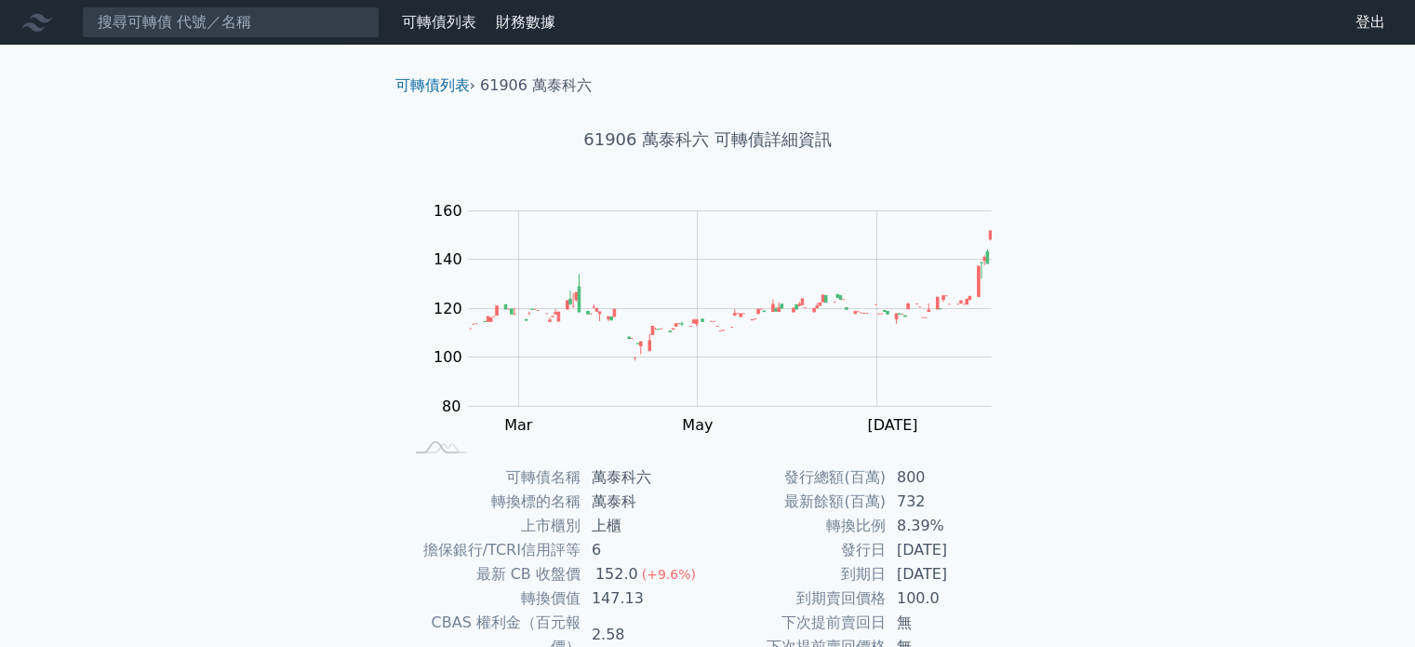
click at [171, 1] on nav "可轉債列表 財務數據 可轉債列表 財務數據 登出 登出" at bounding box center [707, 22] width 1415 height 45
click at [182, 13] on input at bounding box center [231, 23] width 298 height 32
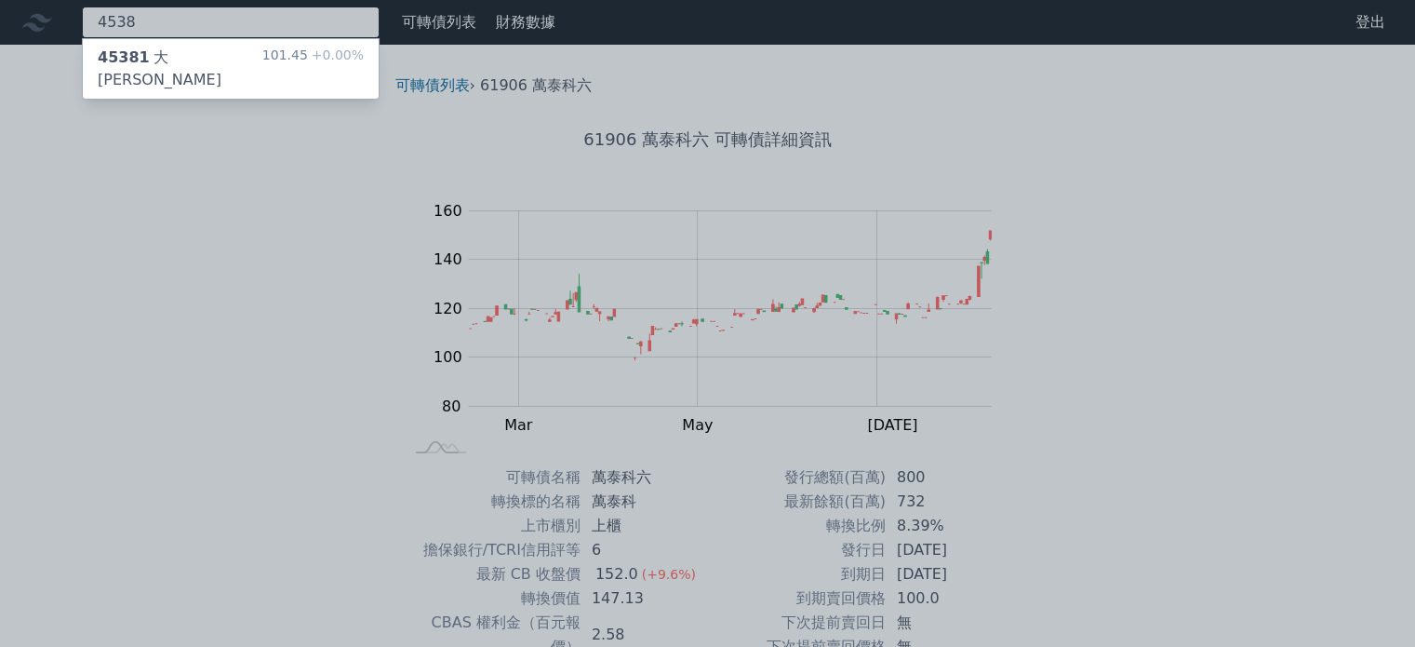
type input "4538"
click at [203, 56] on div "45381 大詠城一" at bounding box center [180, 69] width 165 height 45
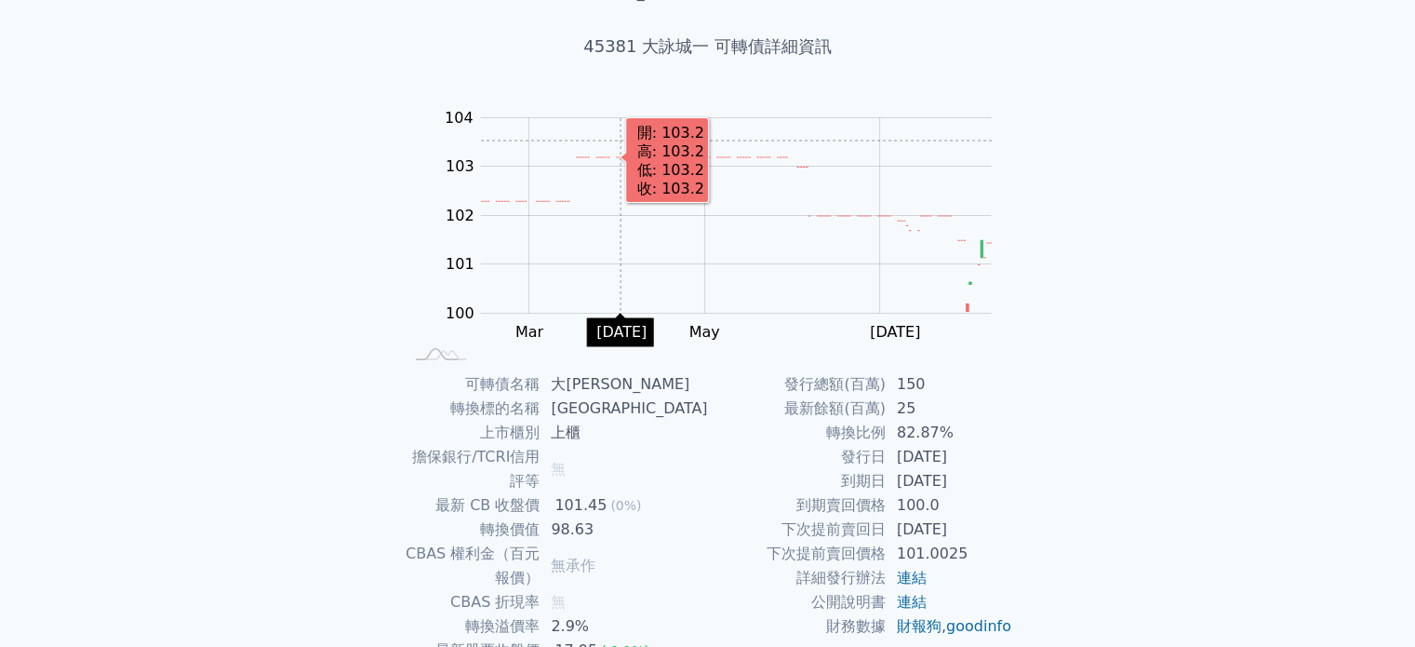
scroll to position [186, 0]
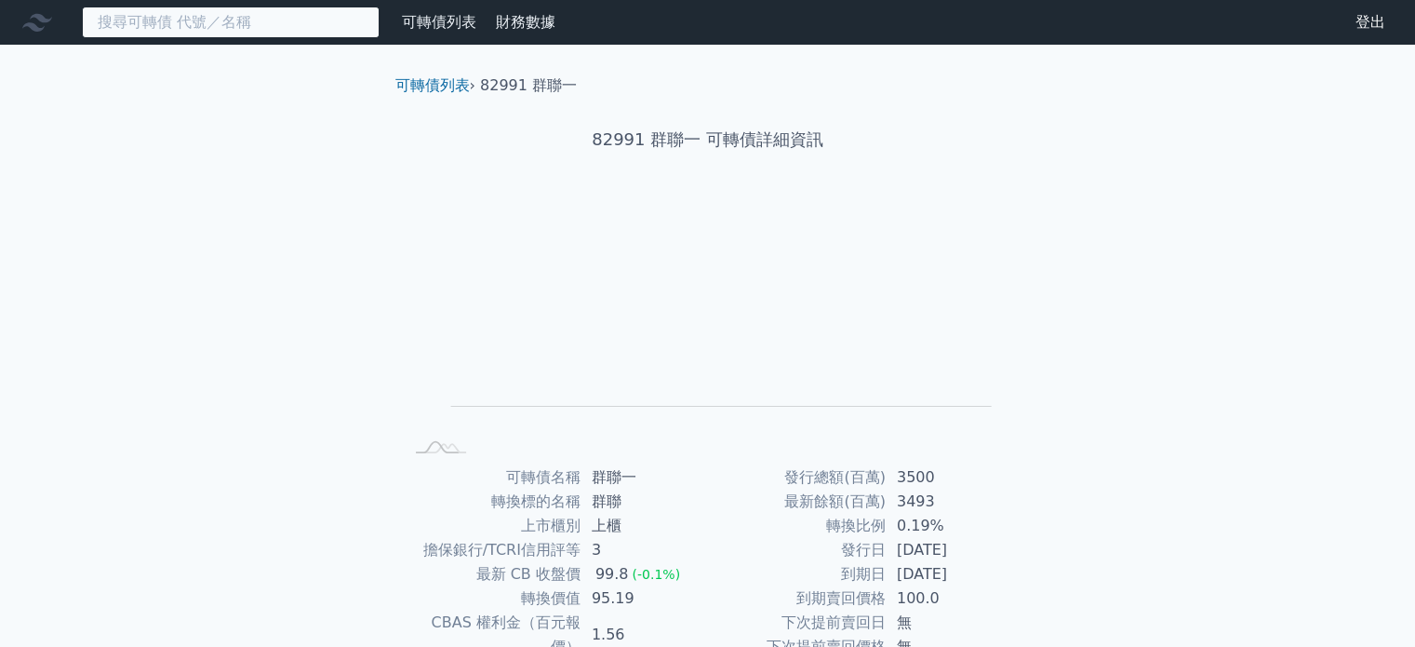
click at [282, 31] on input at bounding box center [231, 23] width 298 height 32
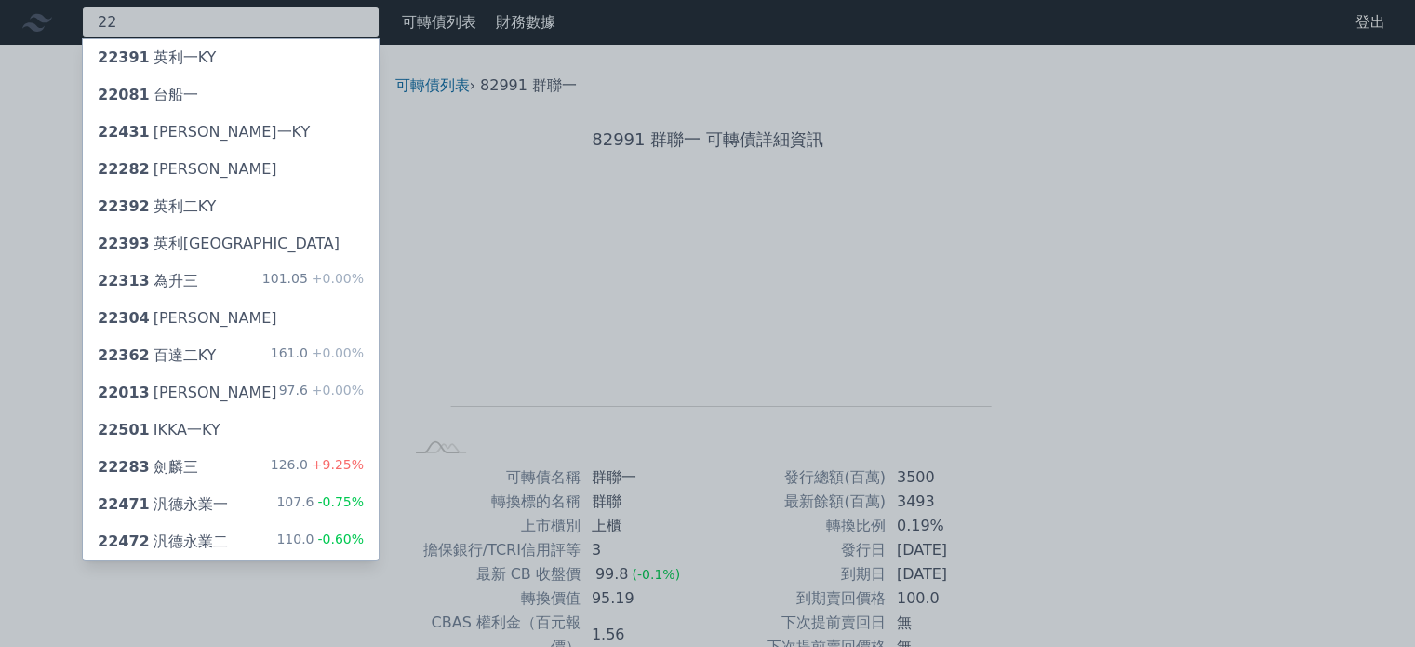
type input "22"
click at [268, 171] on div "22282 劍麟二" at bounding box center [231, 169] width 296 height 37
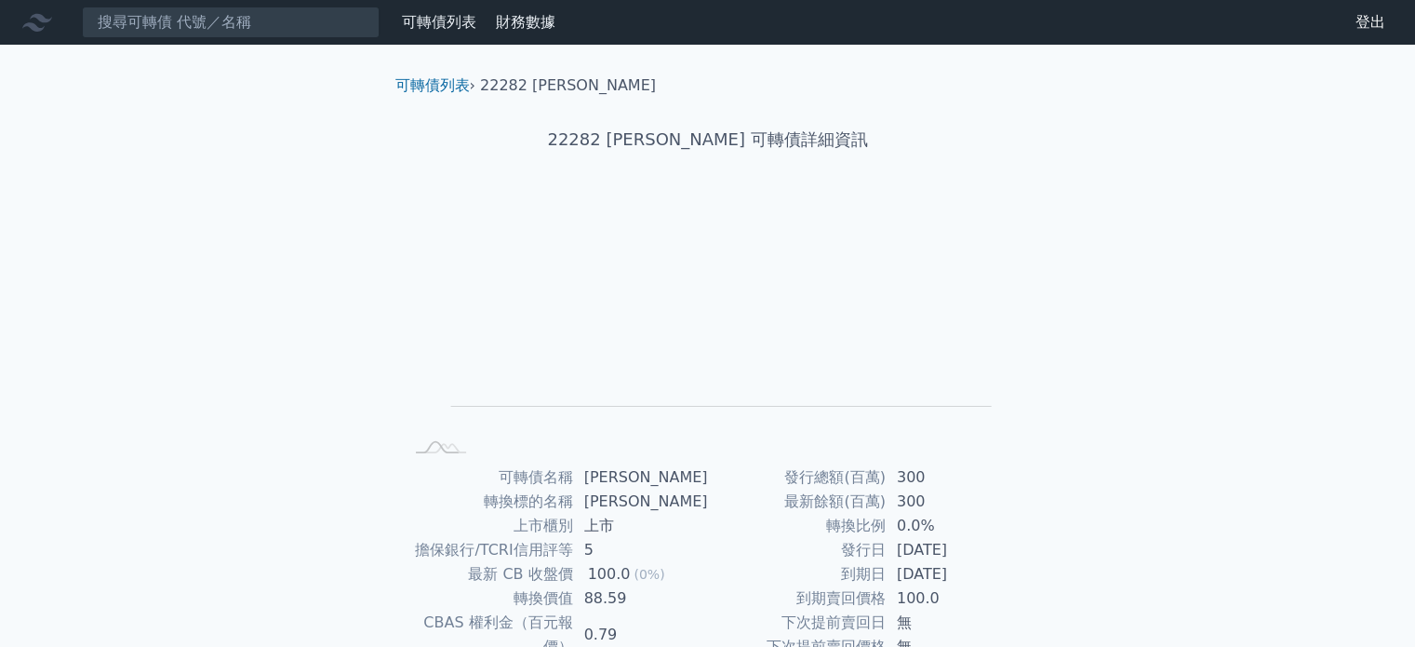
click at [131, 3] on nav "可轉債列表 財務數據 可轉債列表 財務數據 登出 登出" at bounding box center [707, 22] width 1415 height 45
click at [140, 11] on input at bounding box center [231, 23] width 298 height 32
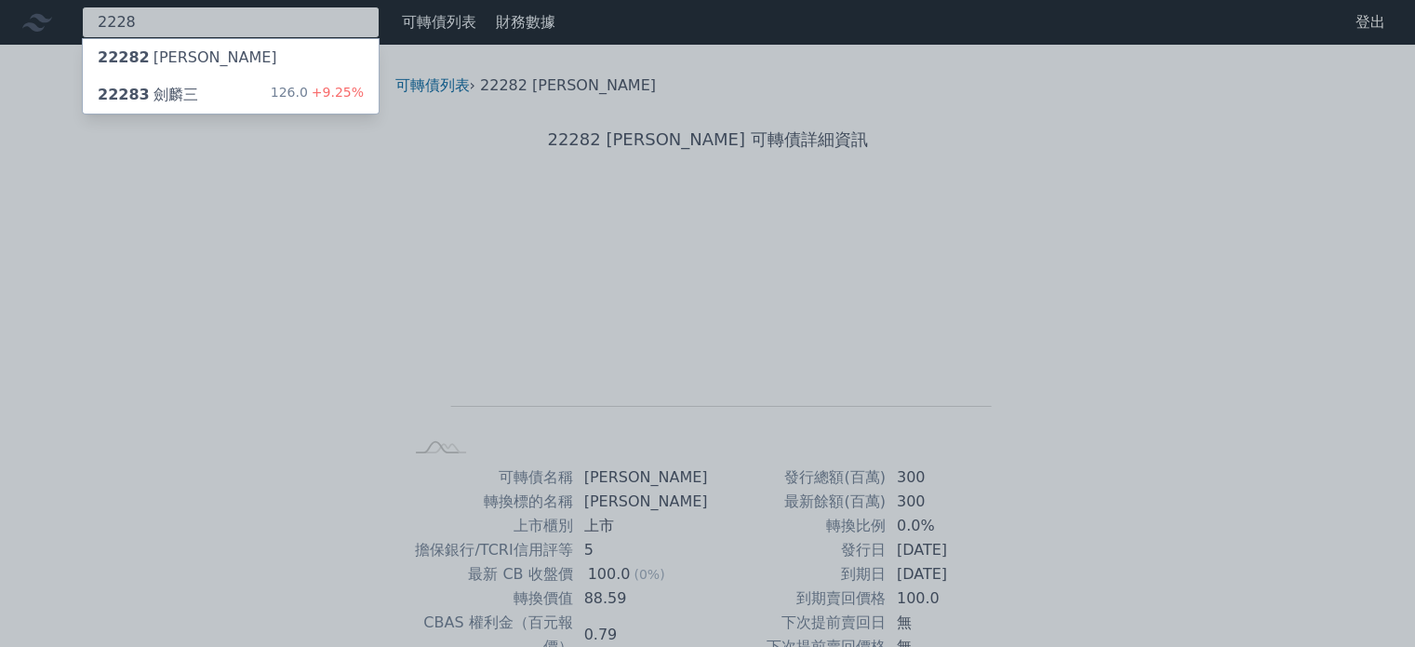
type input "2228"
click at [186, 92] on div "22283 劍麟三" at bounding box center [148, 95] width 100 height 22
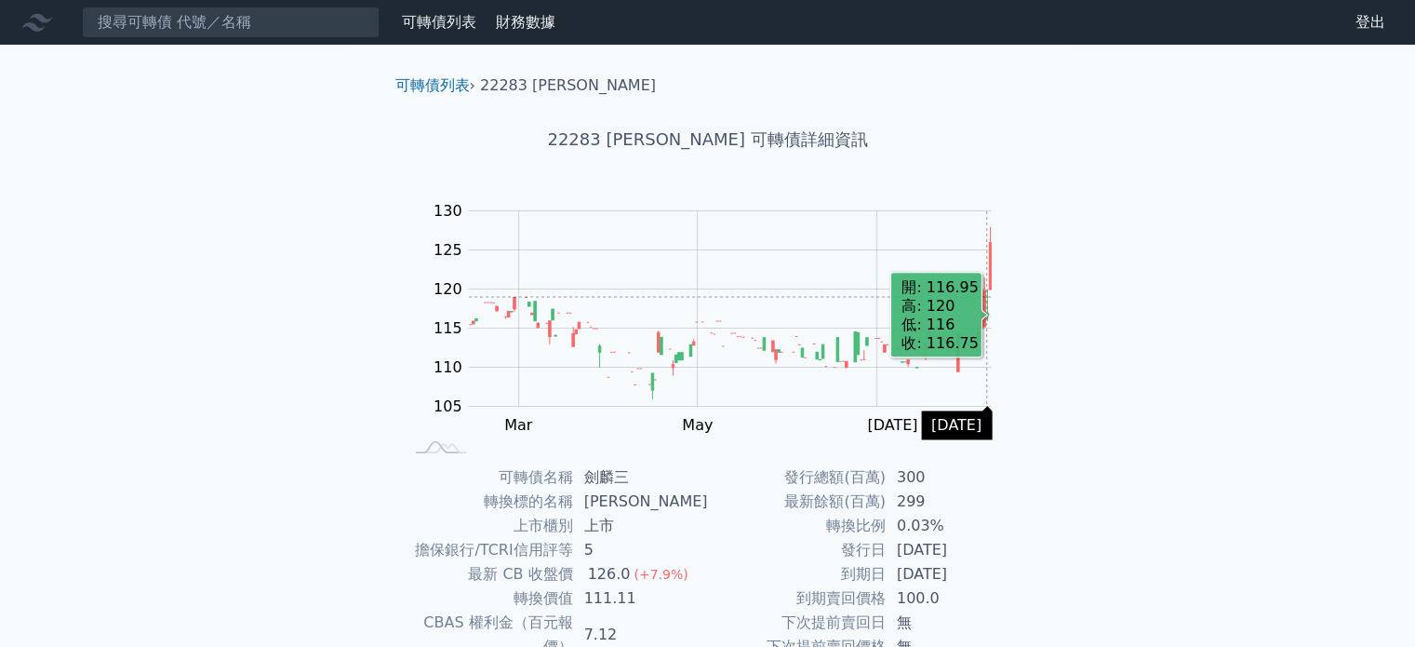
scroll to position [215, 0]
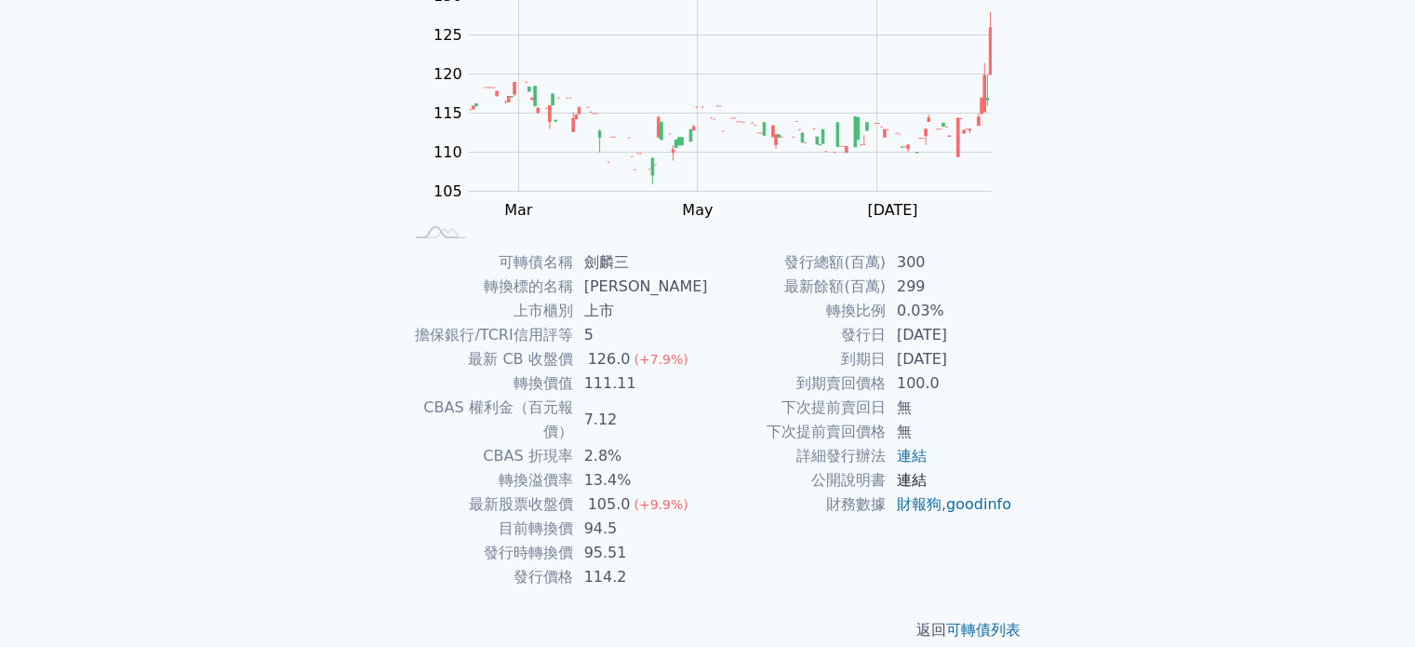
click at [916, 483] on link "連結" at bounding box center [912, 480] width 30 height 18
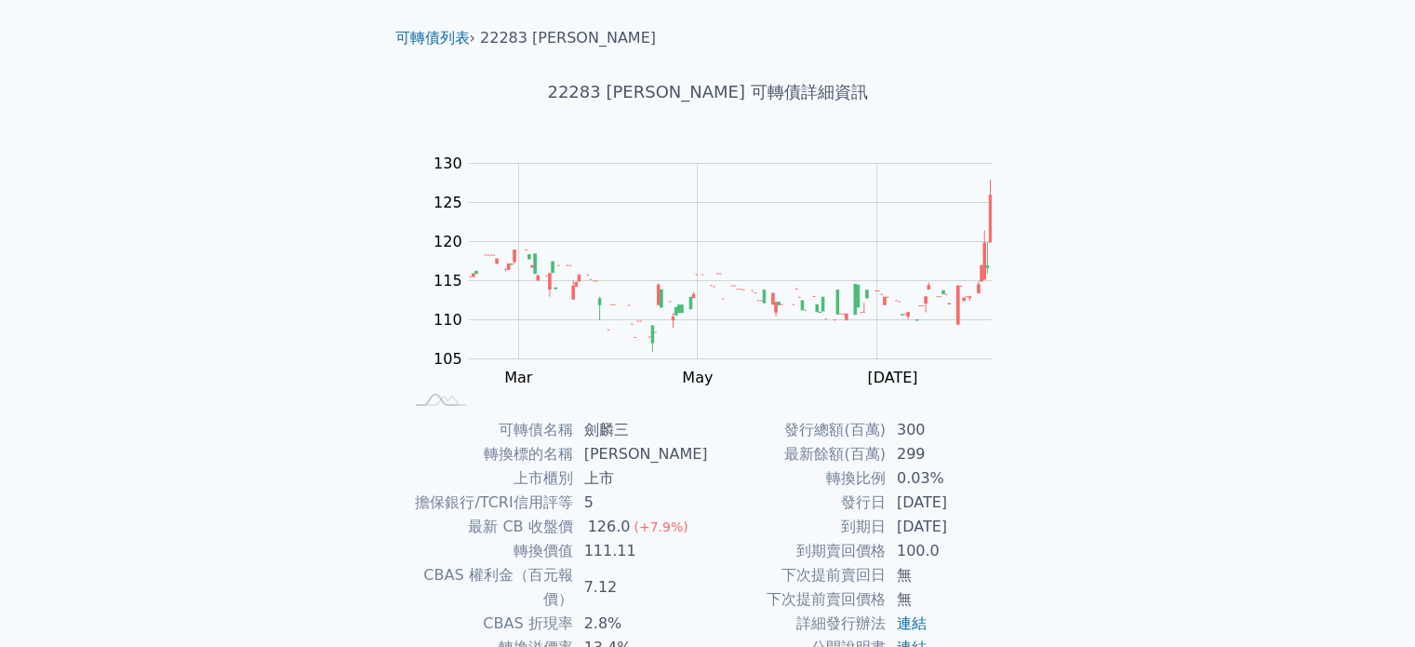
scroll to position [0, 0]
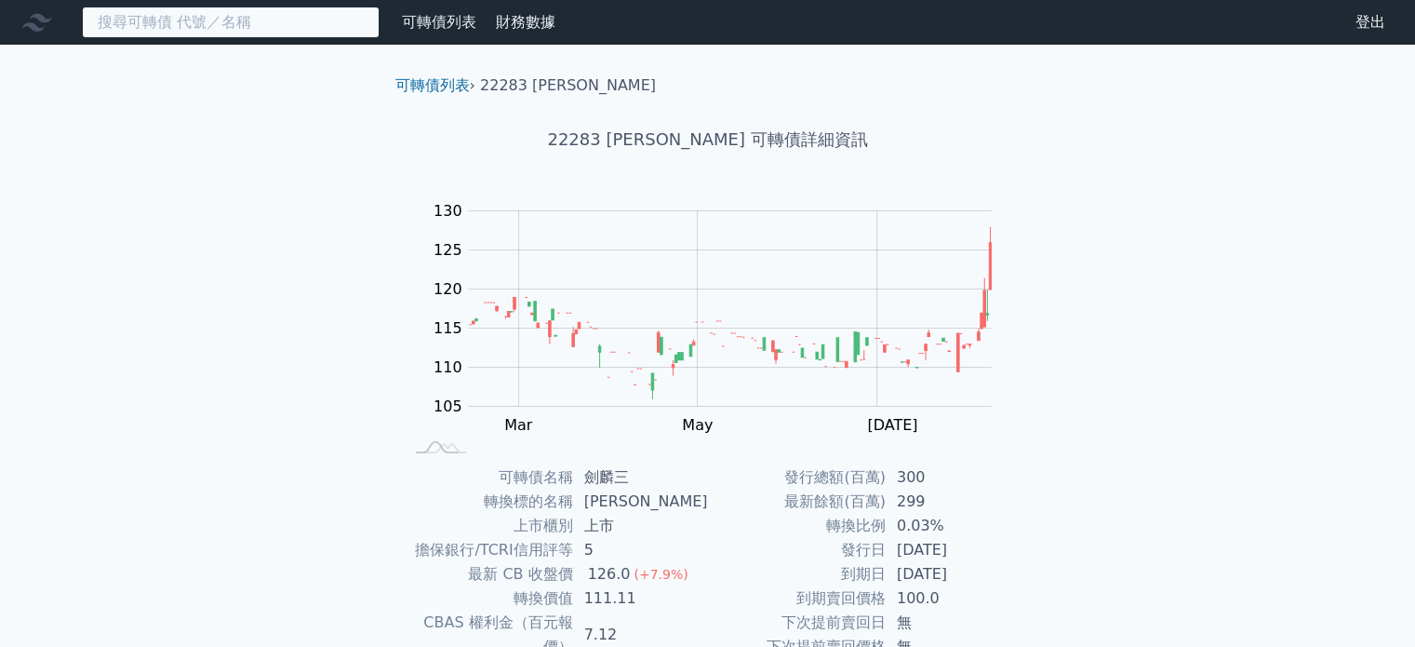
click at [301, 20] on input at bounding box center [231, 23] width 298 height 32
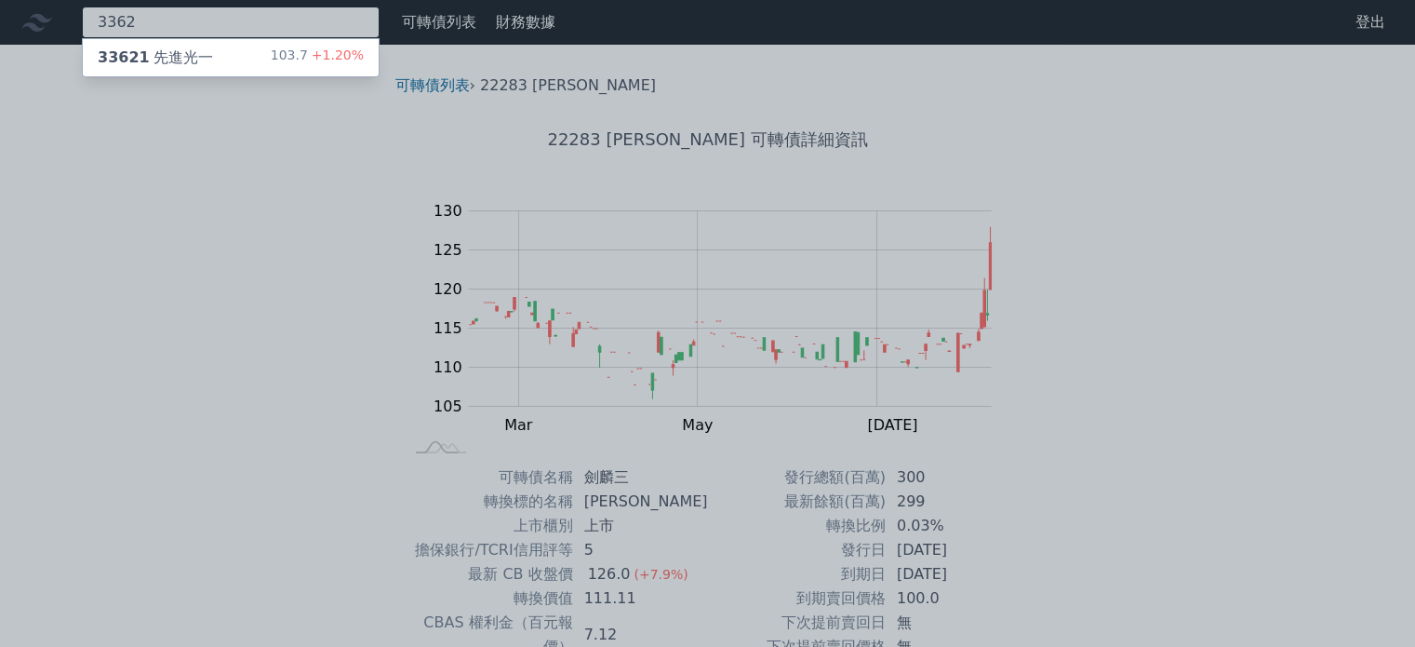
type input "3362"
click at [253, 66] on div "33621 先進光一 103.7 +1.20%" at bounding box center [231, 57] width 296 height 37
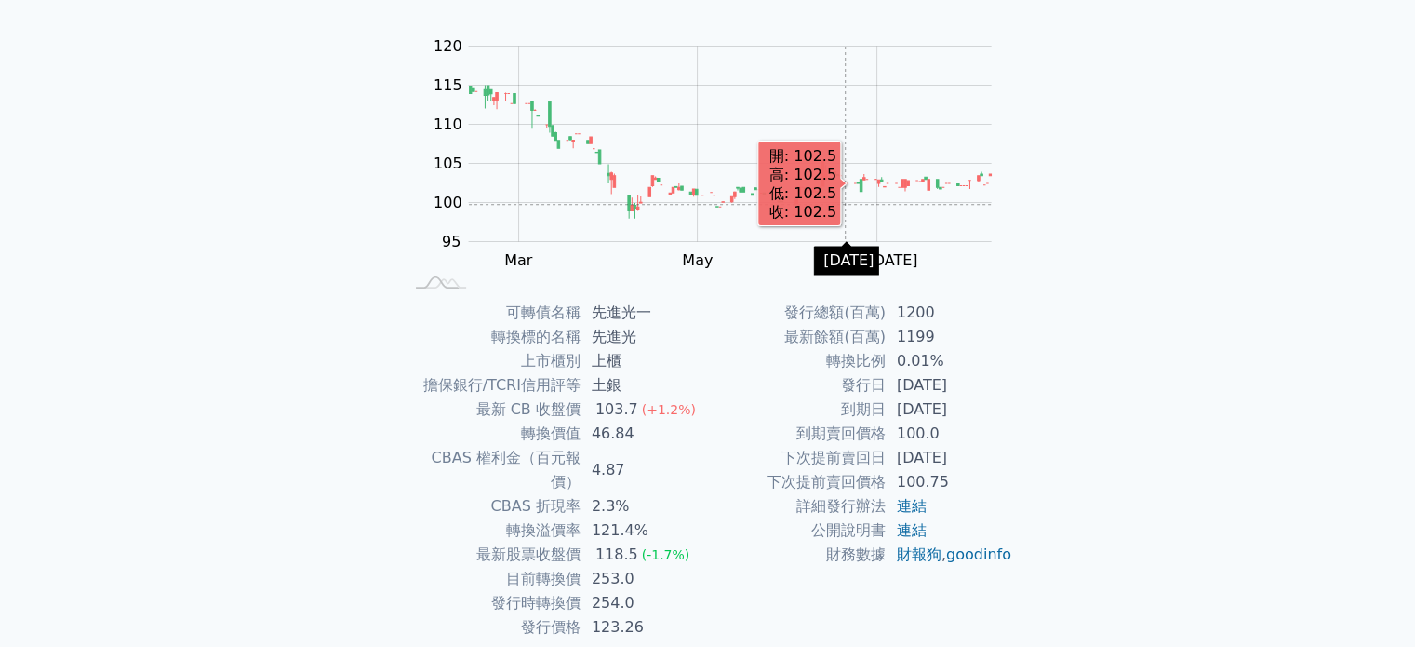
scroll to position [215, 0]
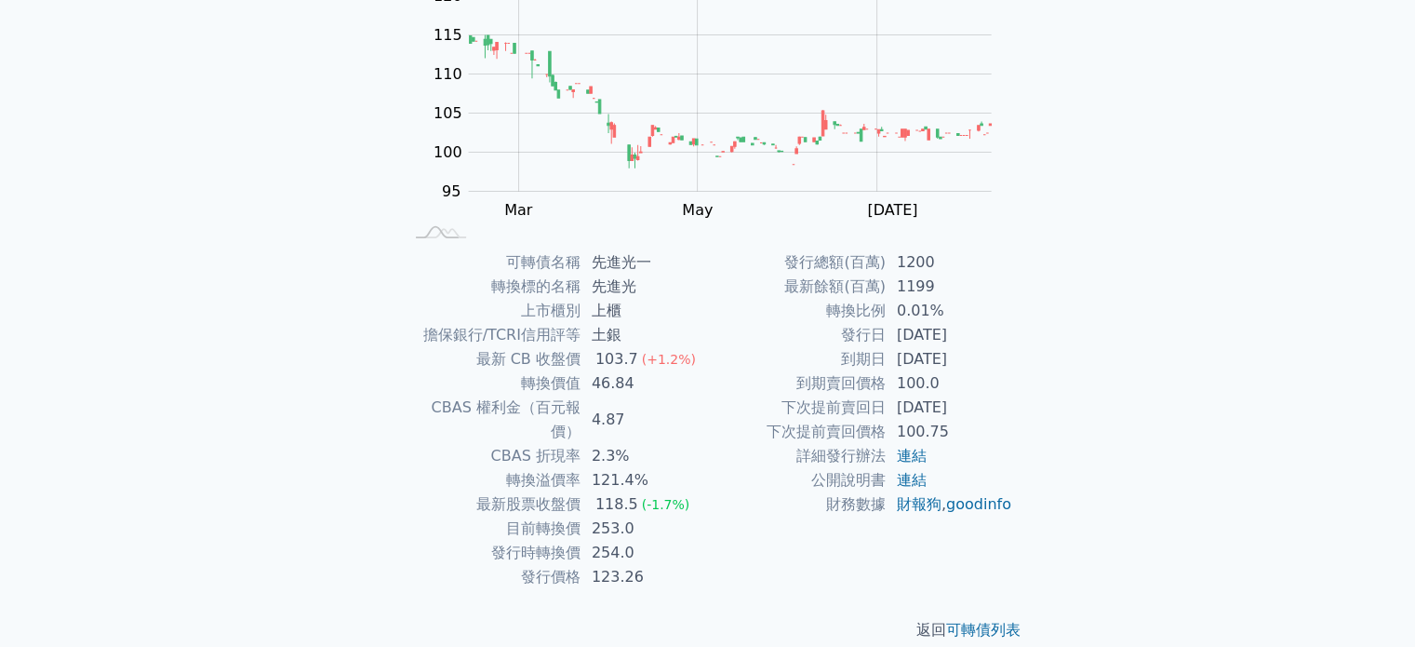
drag, startPoint x: 913, startPoint y: 404, endPoint x: 971, endPoint y: 401, distance: 58.7
click at [971, 401] on td "2027-07-16" at bounding box center [949, 407] width 127 height 24
click at [988, 411] on td "2027-07-16" at bounding box center [949, 407] width 127 height 24
drag, startPoint x: 933, startPoint y: 410, endPoint x: 899, endPoint y: 408, distance: 34.5
click at [899, 408] on td "2027-07-16" at bounding box center [949, 407] width 127 height 24
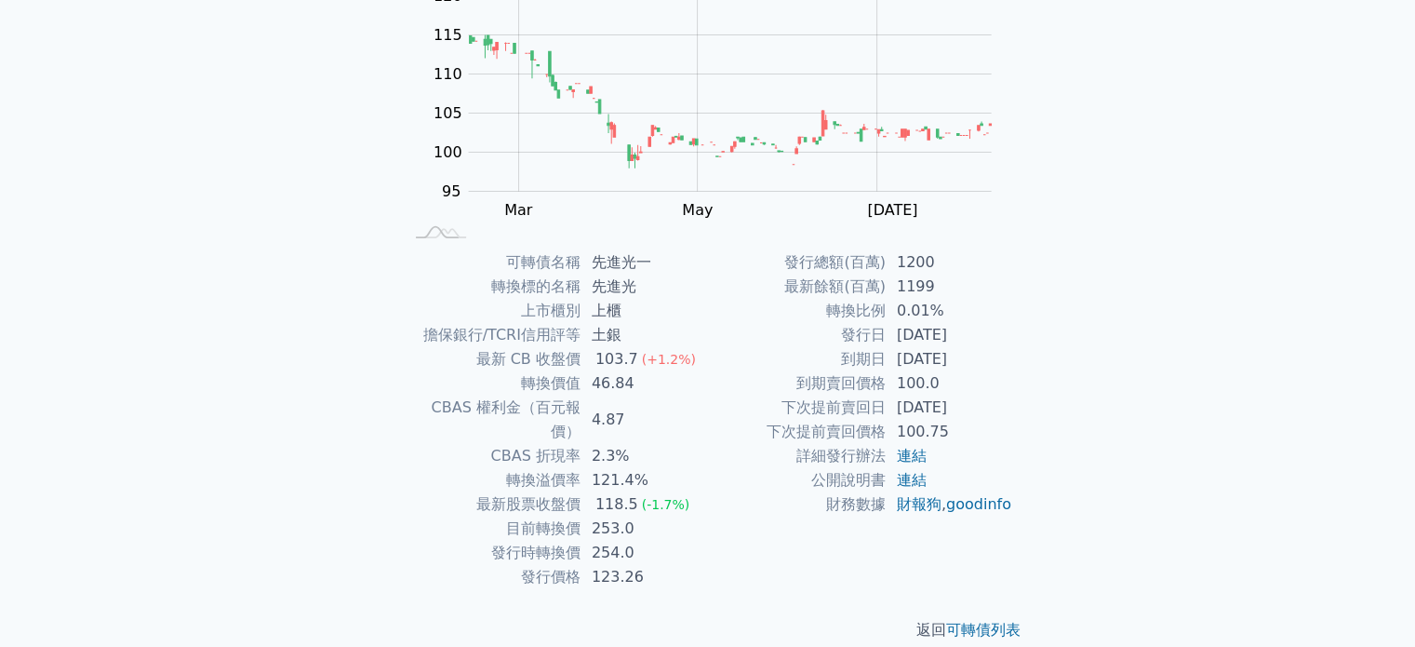
click at [901, 407] on td "2027-07-16" at bounding box center [949, 407] width 127 height 24
drag, startPoint x: 901, startPoint y: 407, endPoint x: 979, endPoint y: 405, distance: 78.2
click at [979, 405] on td "2027-07-16" at bounding box center [949, 407] width 127 height 24
click at [946, 408] on td "2027-07-16" at bounding box center [949, 407] width 127 height 24
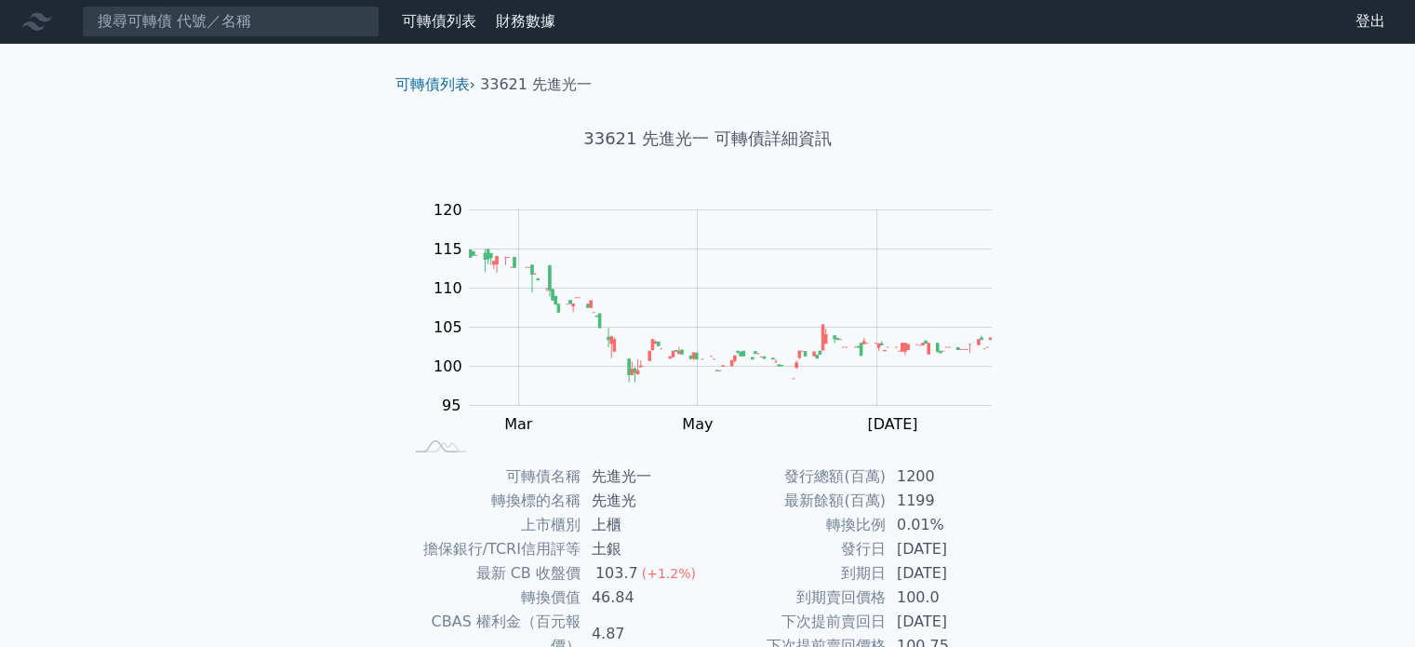
scroll to position [0, 0]
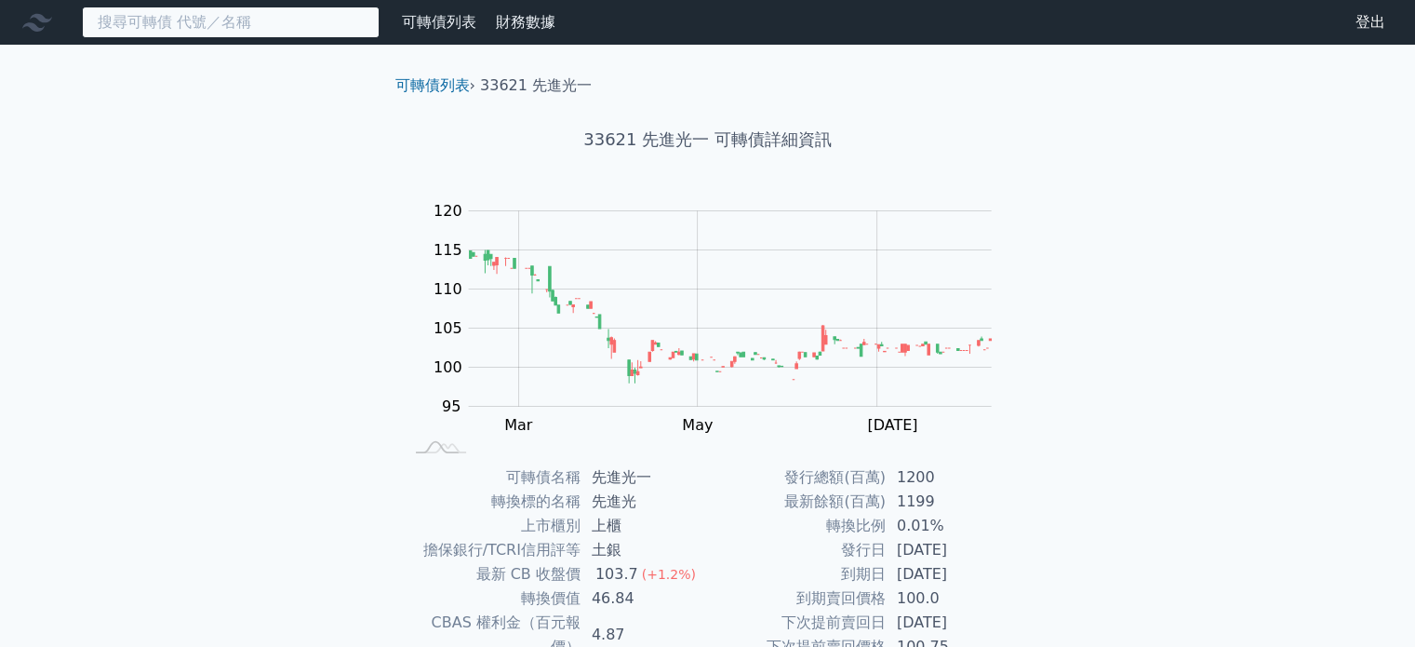
click at [268, 26] on input at bounding box center [231, 23] width 298 height 32
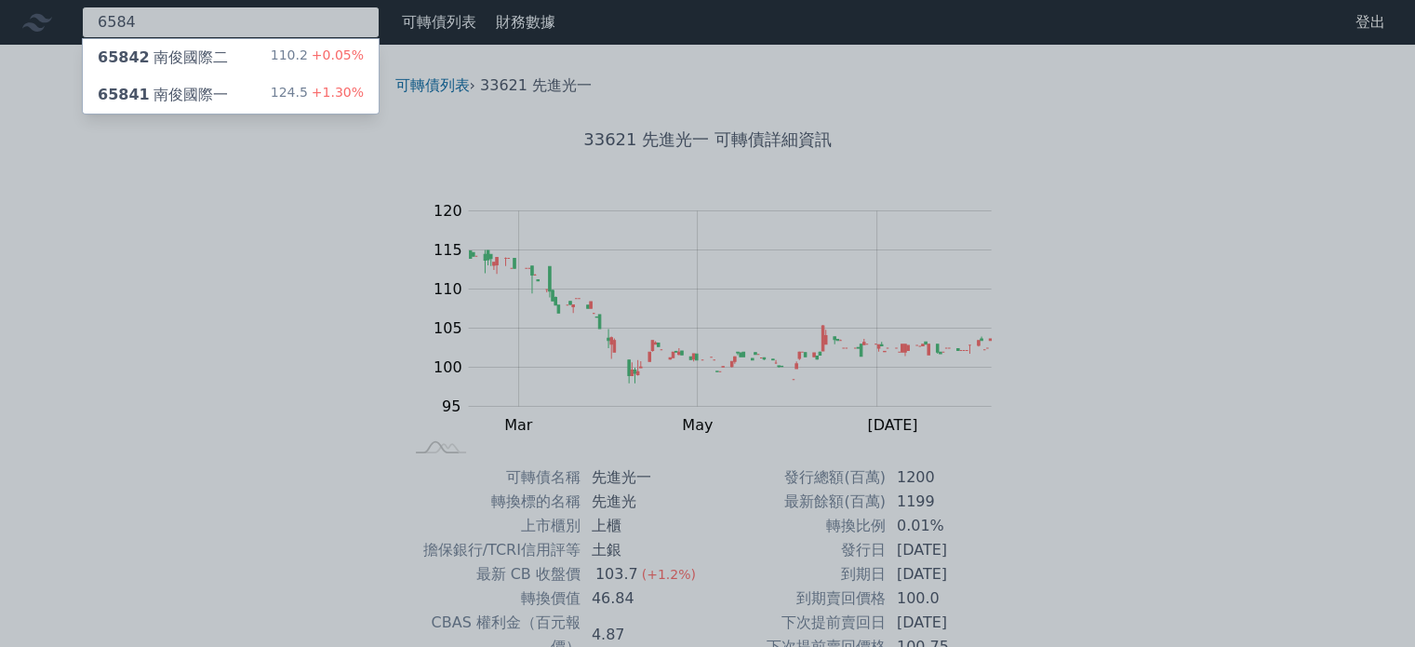
type input "6584"
click at [239, 68] on div "65842 南俊國際二 110.2 +0.05%" at bounding box center [231, 57] width 296 height 37
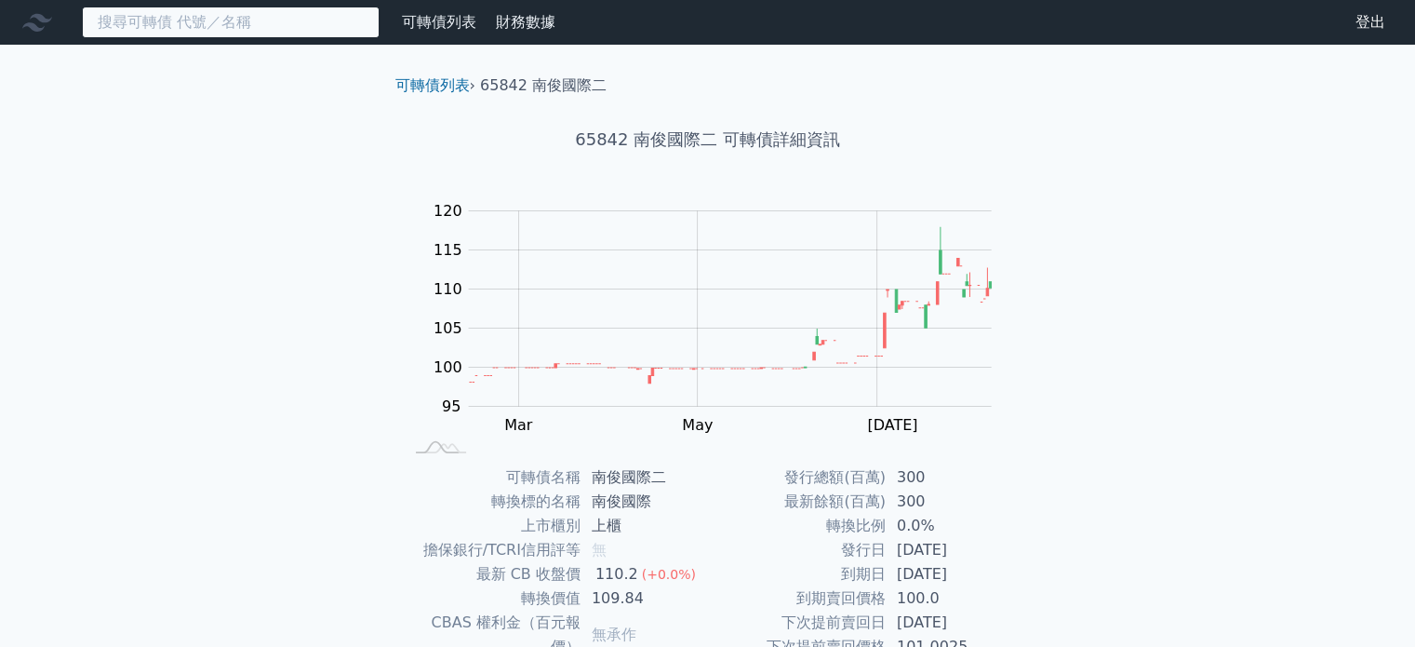
click at [195, 24] on input at bounding box center [231, 23] width 298 height 32
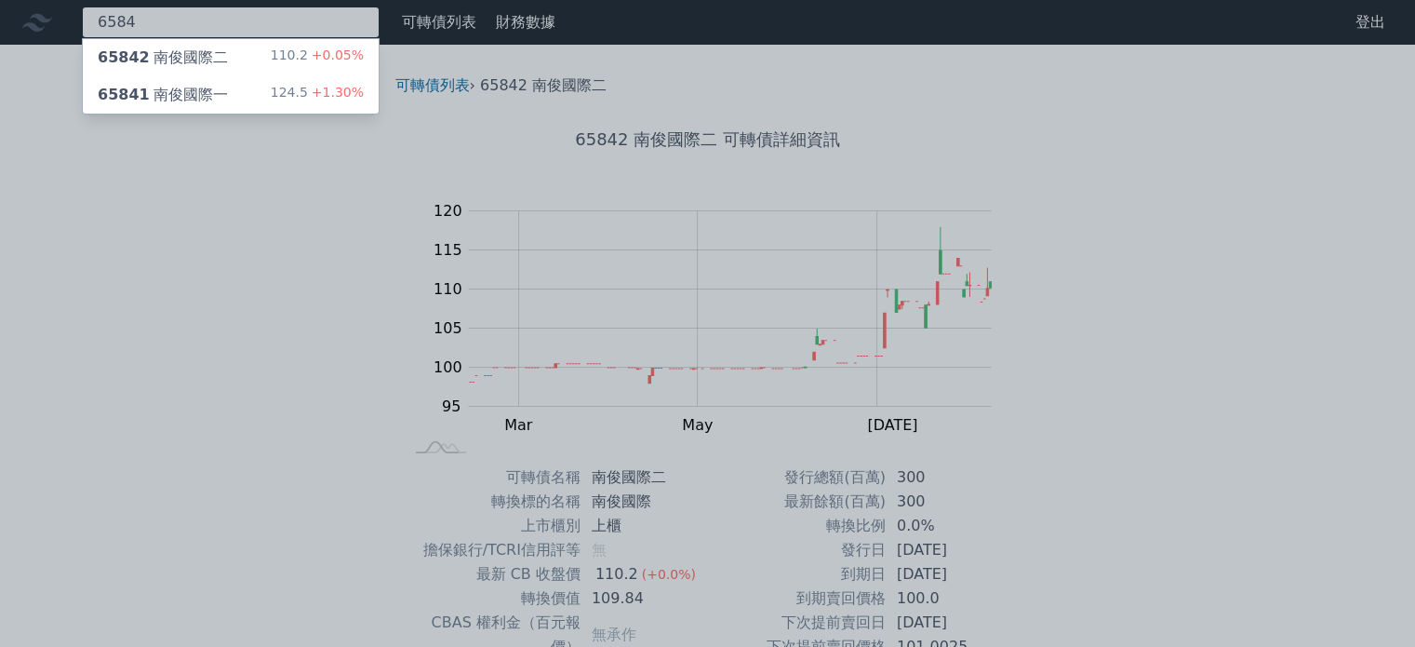
type input "6584"
click at [207, 87] on div "65841 南俊國際一" at bounding box center [163, 95] width 130 height 22
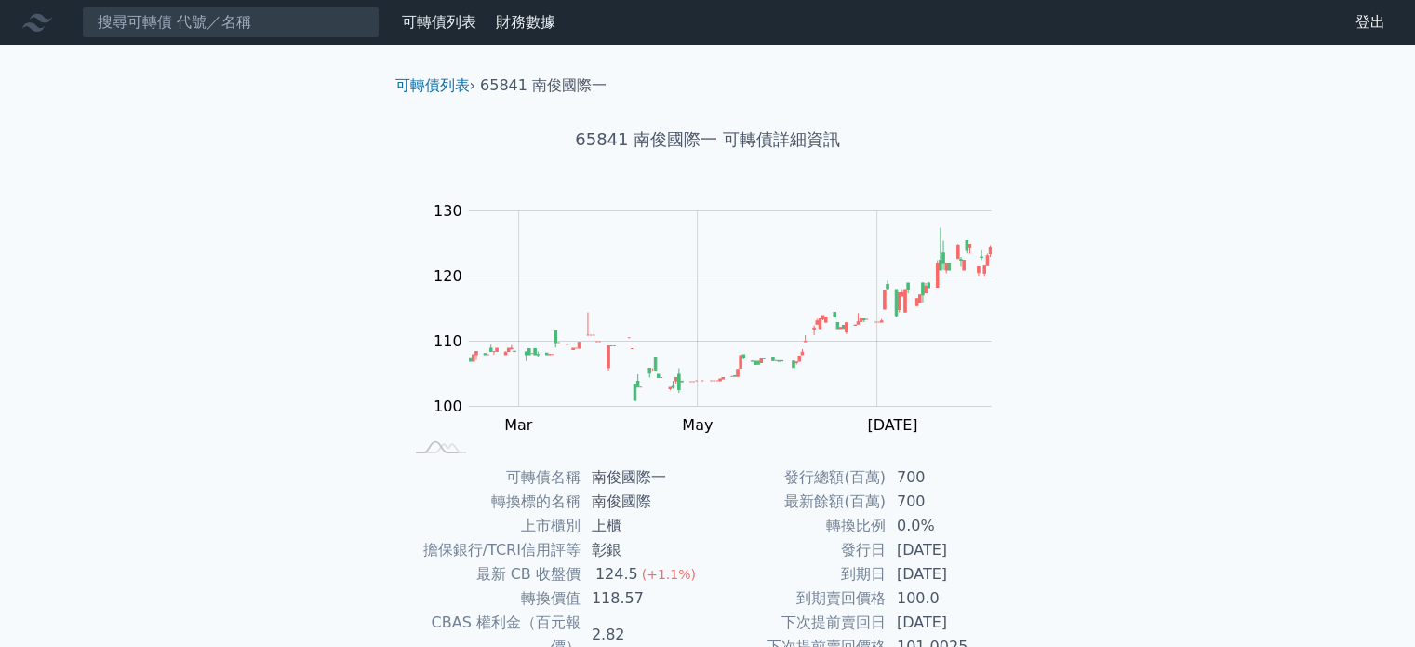
click at [243, 48] on div "可轉債列表 財務數據 可轉債列表 財務數據 登出 登出 可轉債列表 › 65841 南俊國際一 65841 南俊國際一 可轉債詳細資訊 Zoom Out 10…" at bounding box center [707, 443] width 1415 height 886
click at [247, 33] on input at bounding box center [231, 23] width 298 height 32
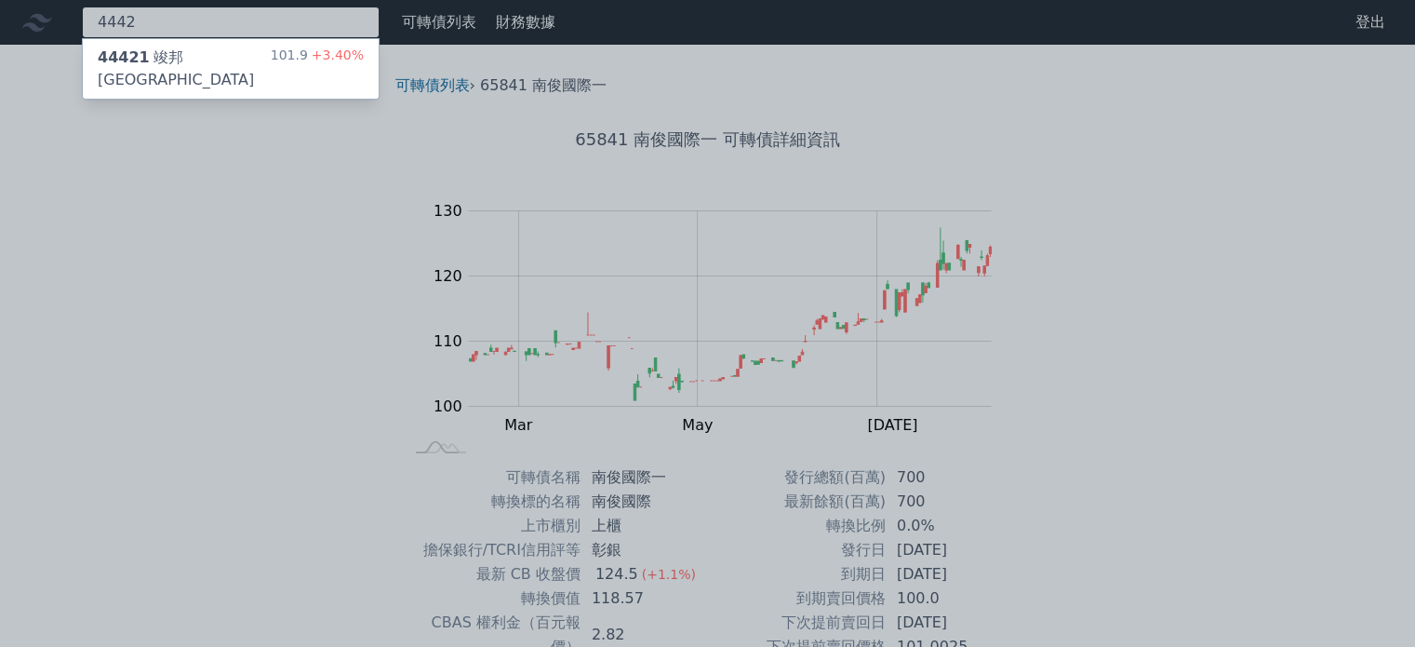
type input "4442"
click at [242, 60] on div "44421 竣邦一KY 101.9 +3.40%" at bounding box center [231, 69] width 296 height 60
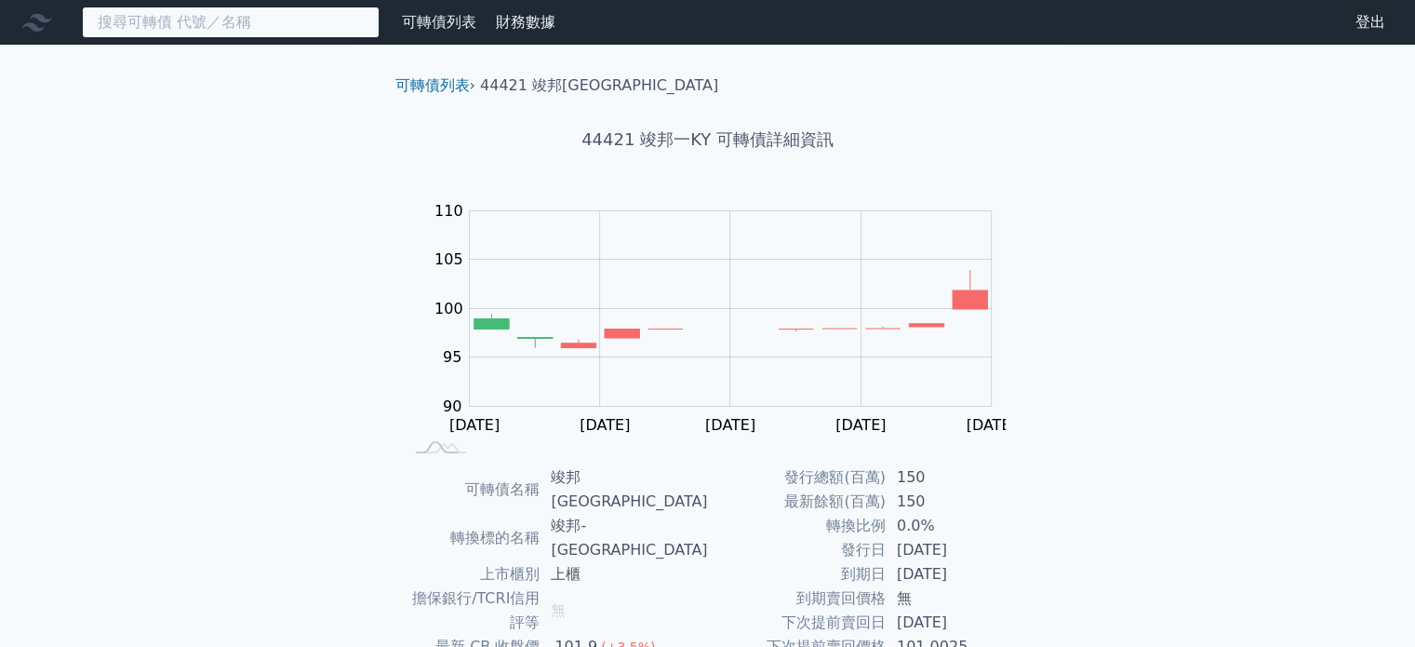
click at [280, 7] on input at bounding box center [231, 23] width 298 height 32
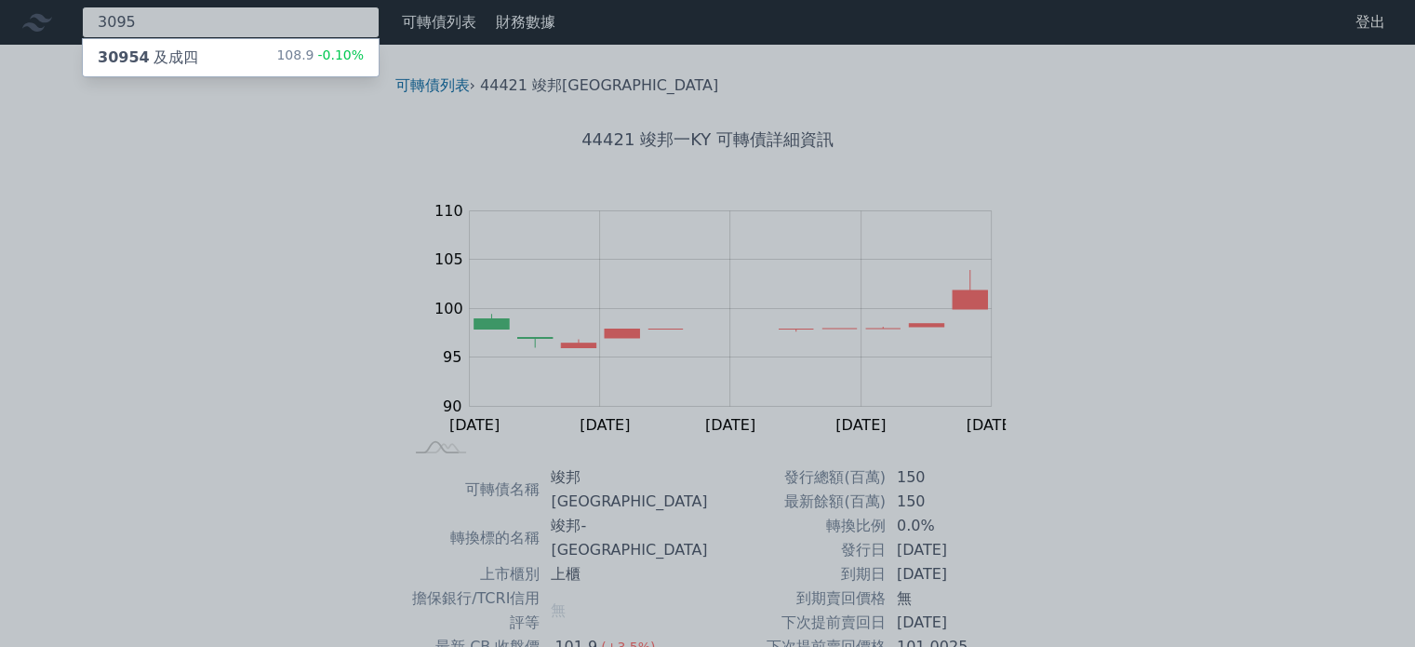
type input "3095"
click at [244, 65] on div "30954 及成四 108.9 -0.10%" at bounding box center [231, 57] width 296 height 37
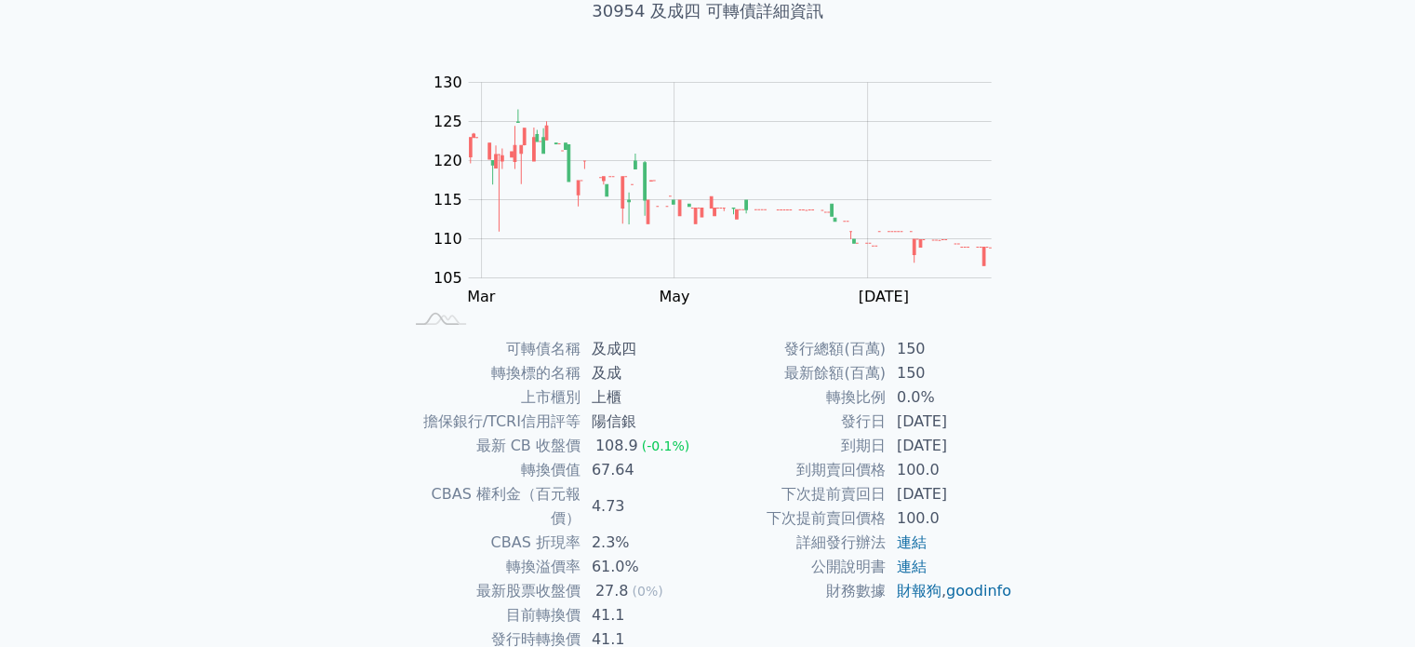
scroll to position [215, 0]
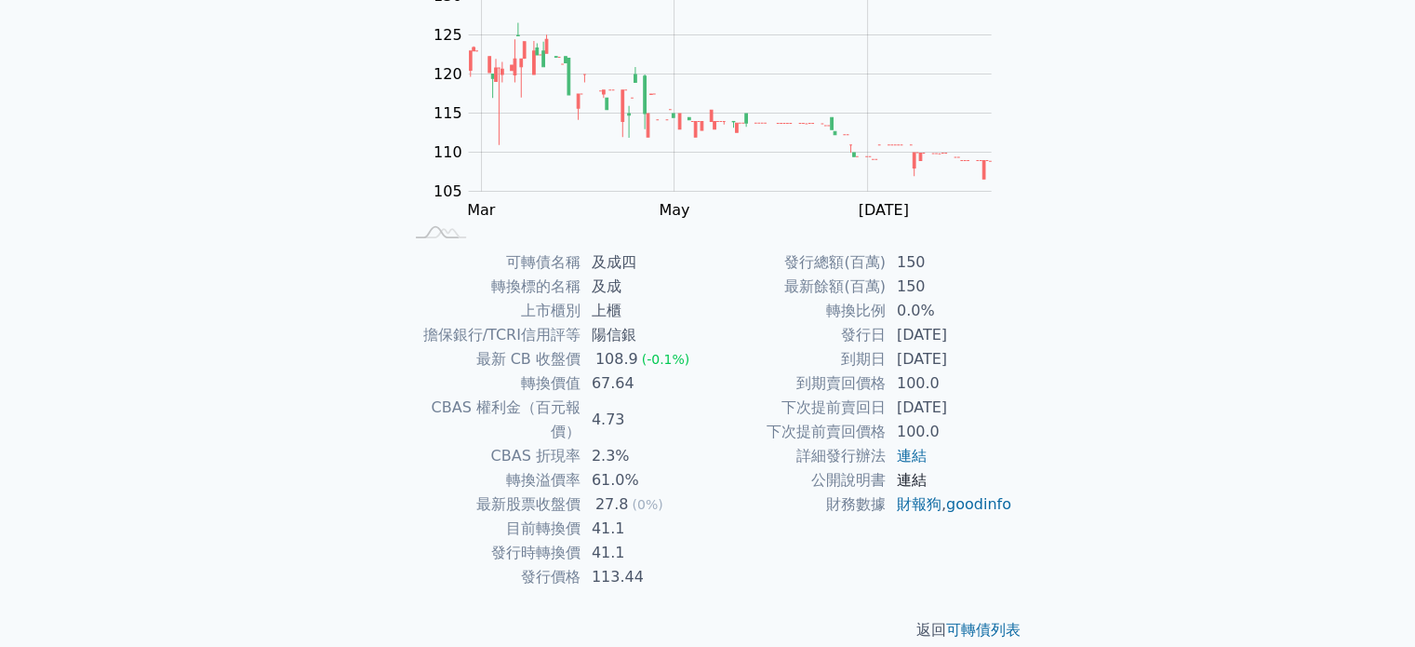
click at [916, 477] on link "連結" at bounding box center [912, 480] width 30 height 18
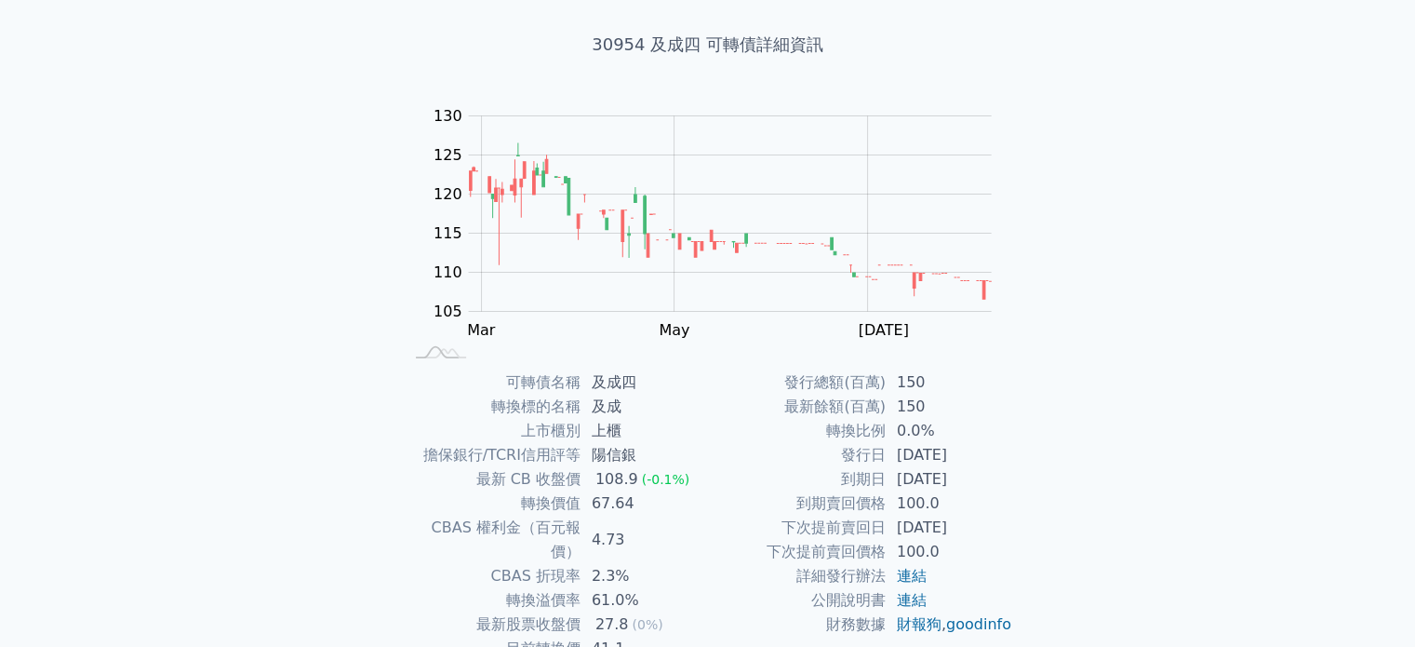
scroll to position [0, 0]
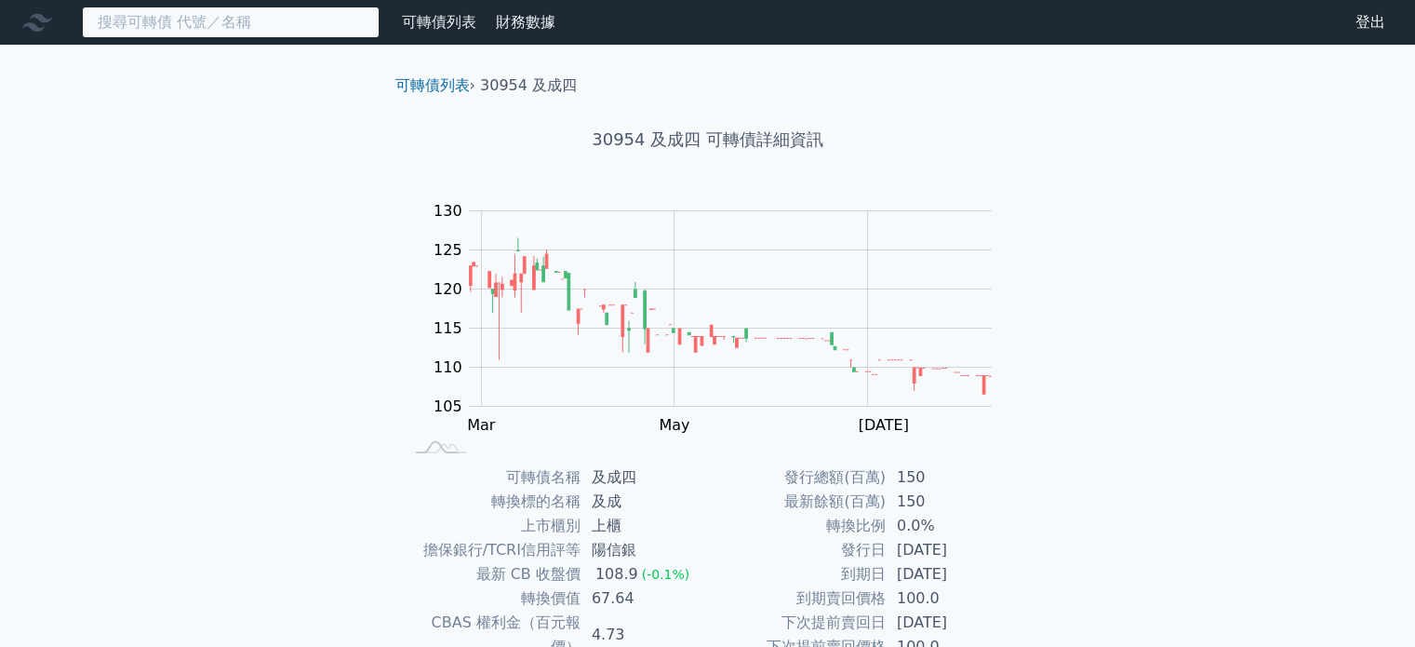
click at [254, 24] on input at bounding box center [231, 23] width 298 height 32
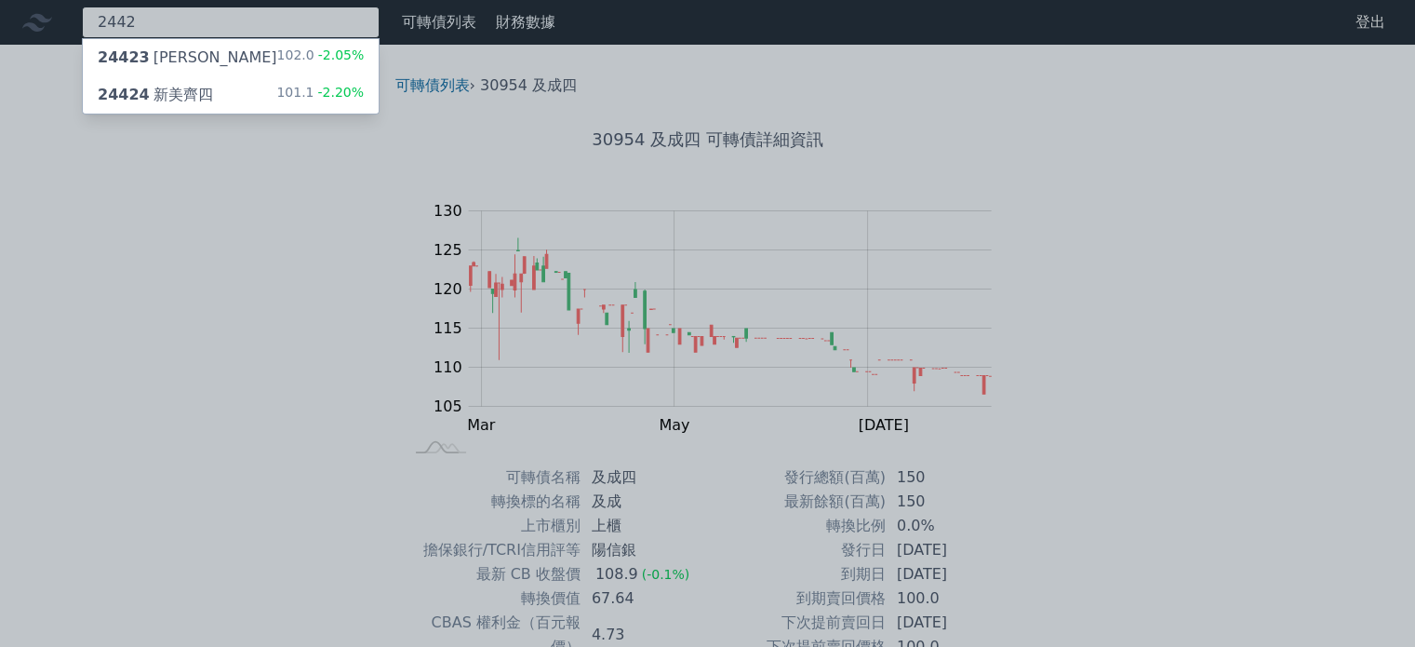
type input "2442"
click at [244, 67] on div "24423 新美齊三 102.0 -2.05%" at bounding box center [231, 57] width 296 height 37
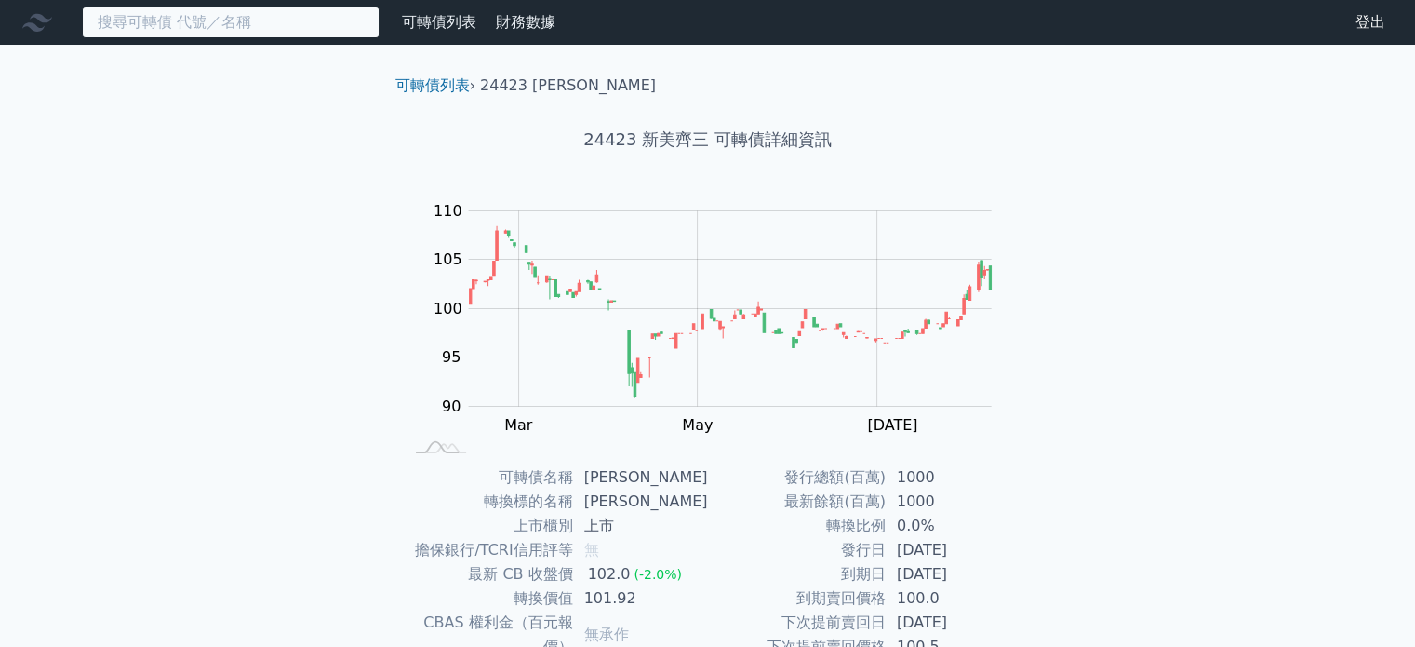
click at [252, 24] on input at bounding box center [231, 23] width 298 height 32
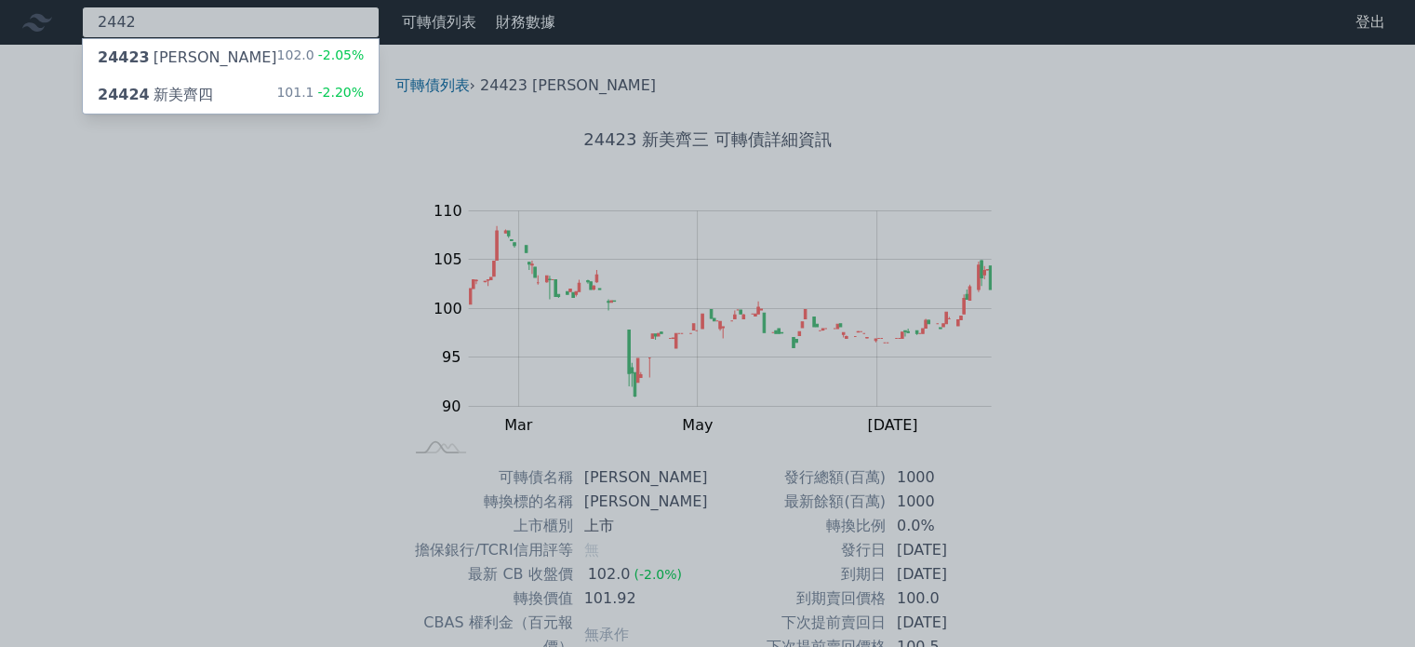
type input "2442"
click at [242, 85] on div "24424 新美齊四 101.1 -2.20%" at bounding box center [231, 94] width 296 height 37
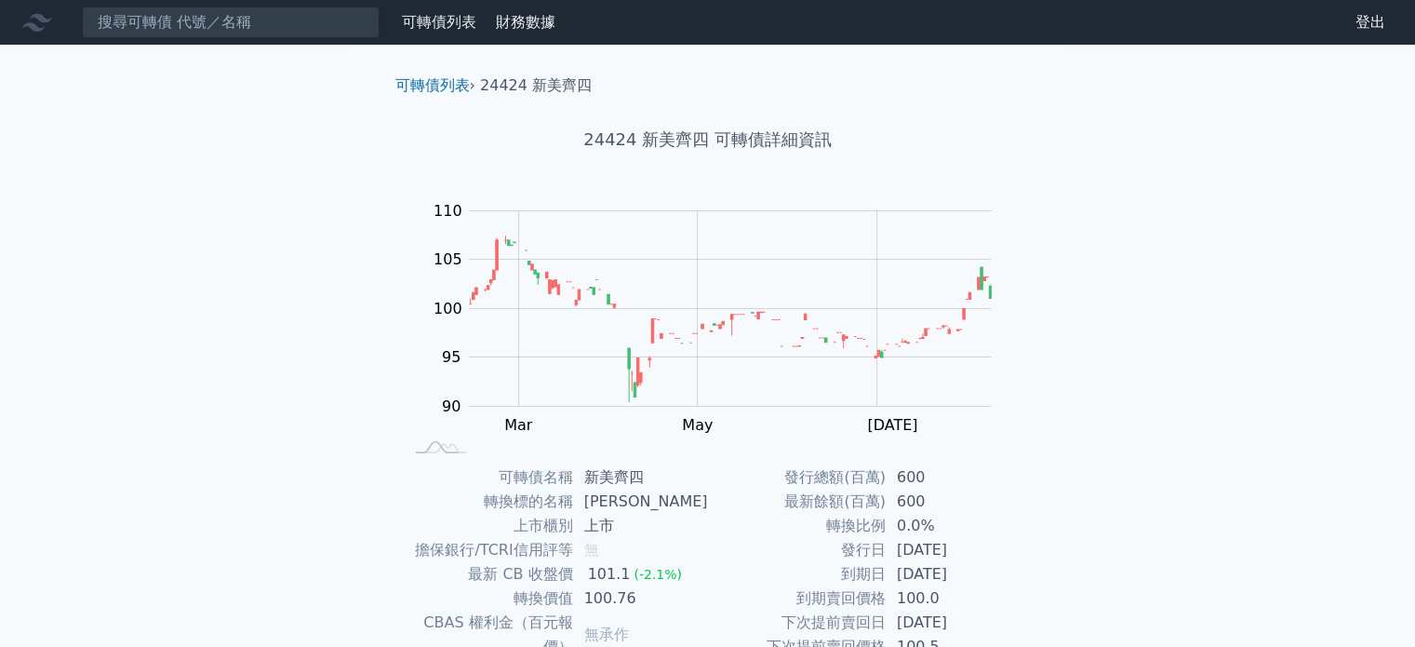
scroll to position [215, 0]
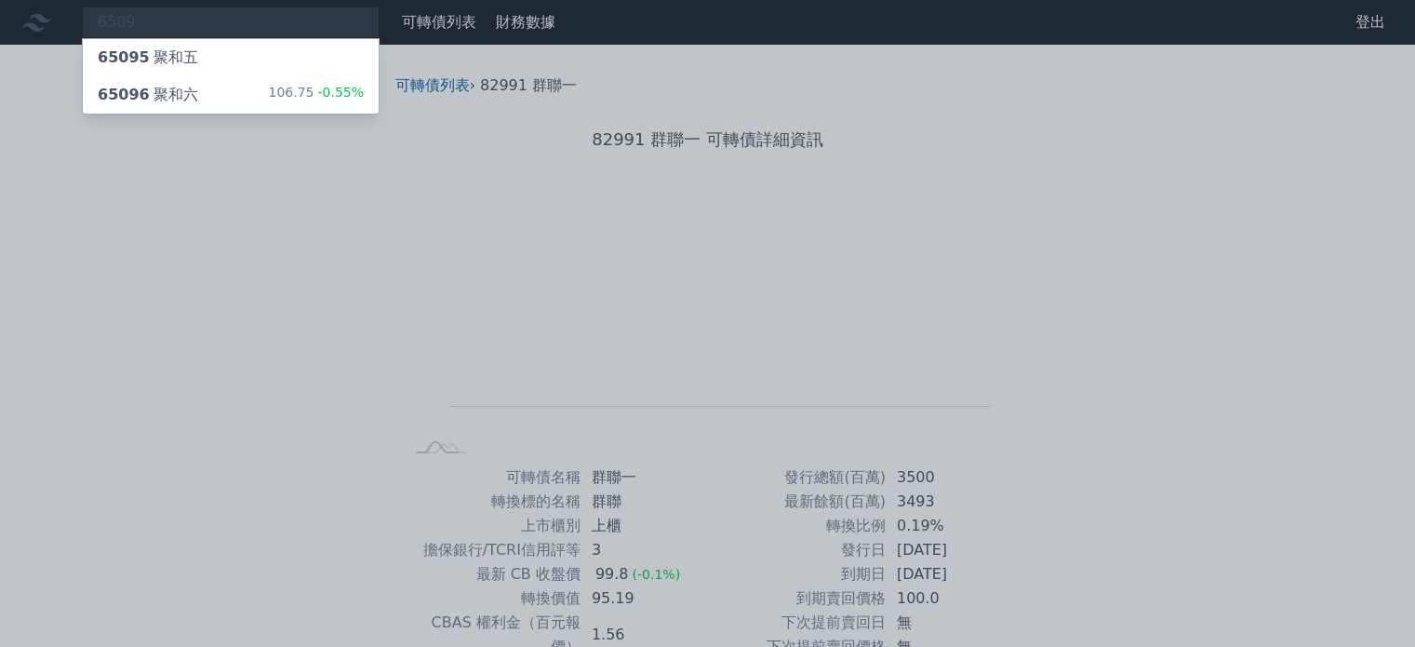
type input "6509"
drag, startPoint x: 252, startPoint y: 92, endPoint x: 233, endPoint y: 92, distance: 19.5
click at [233, 92] on div "65096 聚和六 106.75 -0.55%" at bounding box center [231, 94] width 296 height 37
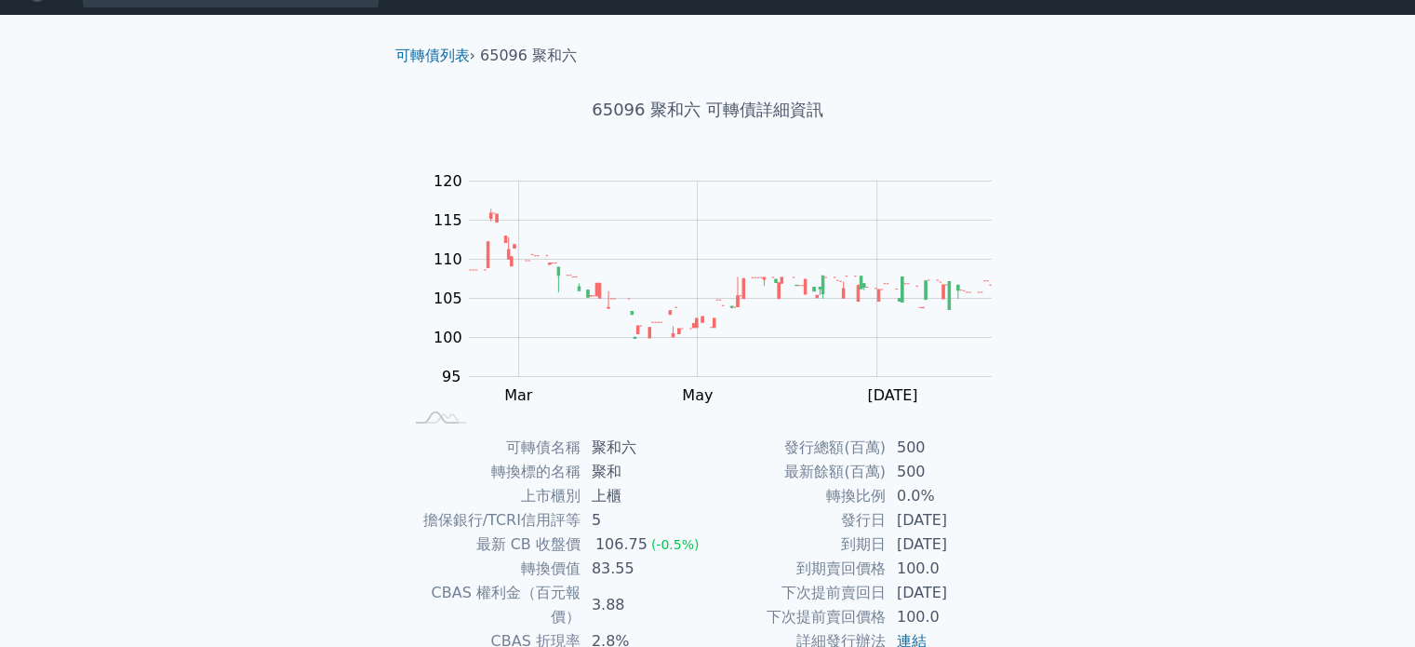
scroll to position [29, 0]
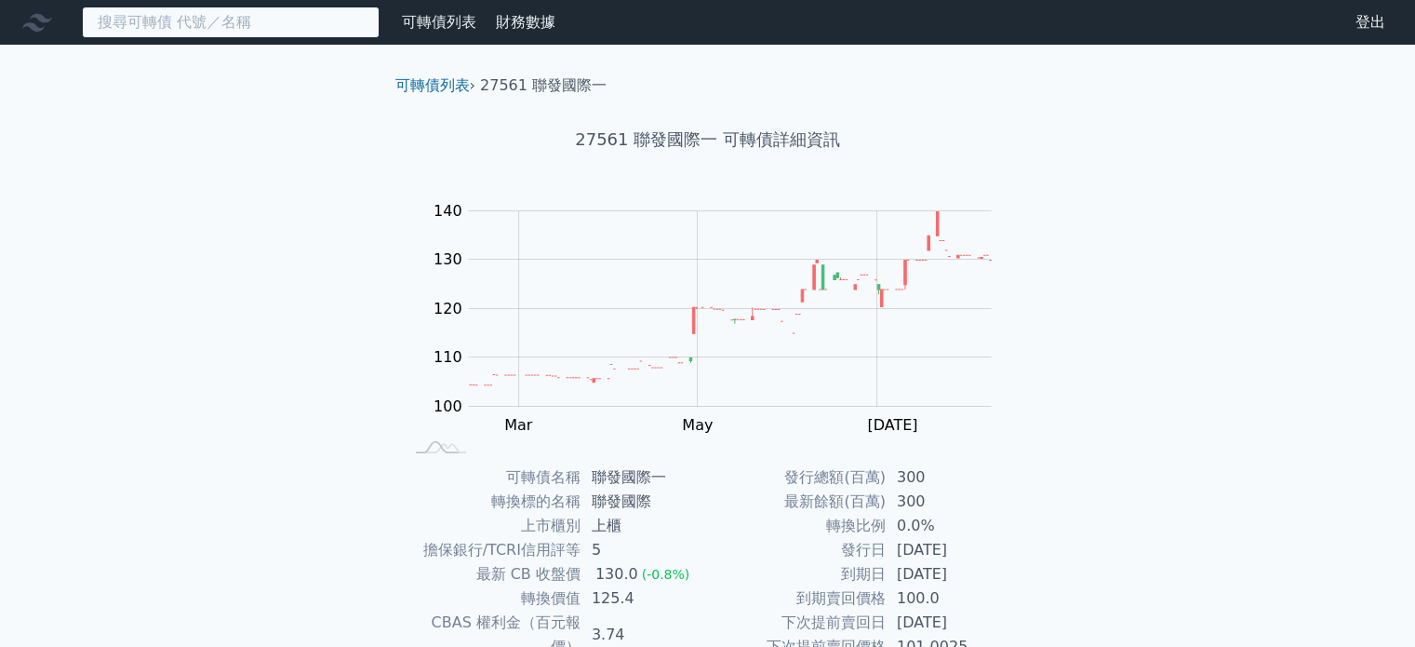
click at [294, 27] on input at bounding box center [231, 23] width 298 height 32
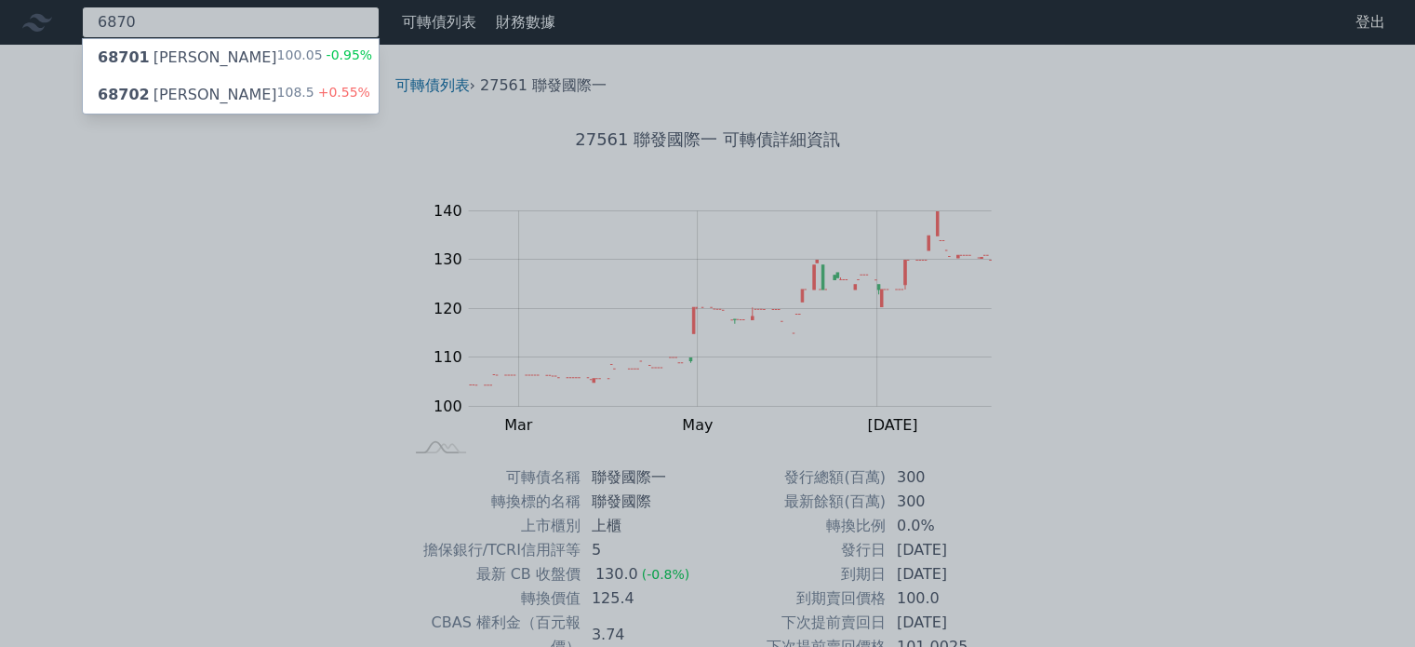
type input "6870"
click at [225, 98] on div "68702 騰雲二 108.5 +0.55%" at bounding box center [231, 94] width 296 height 37
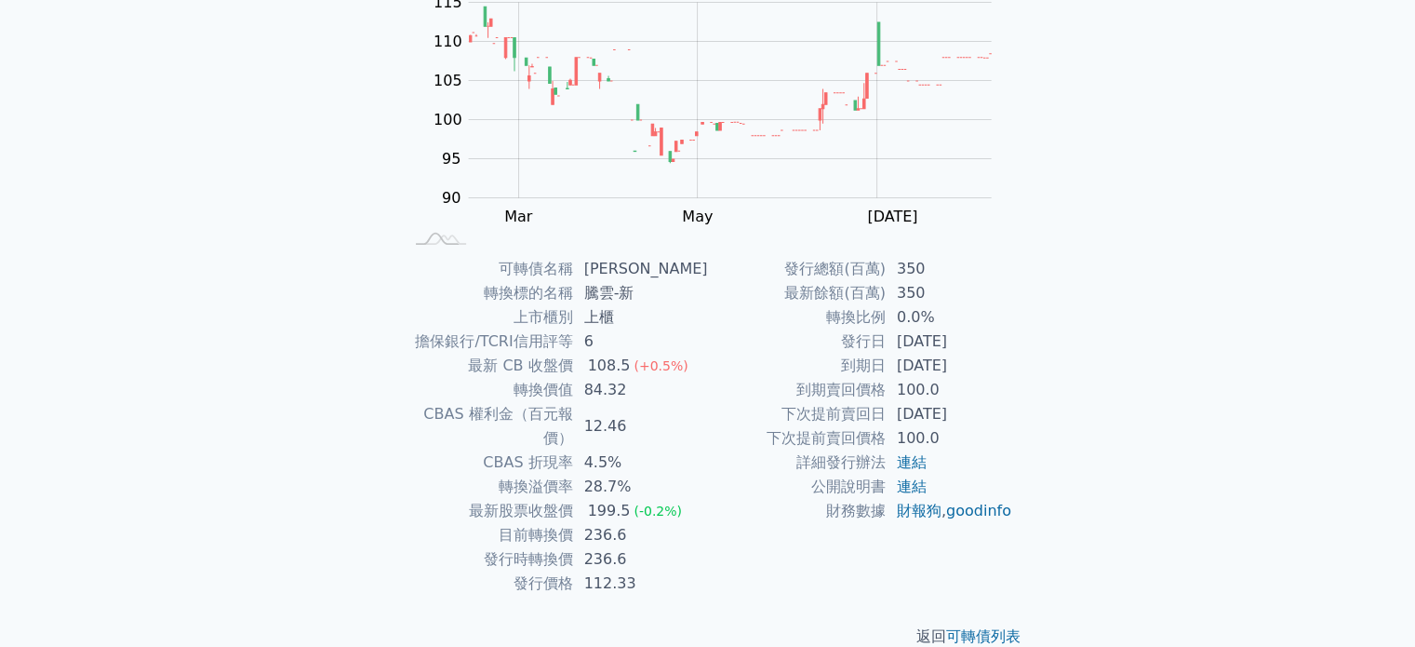
scroll to position [215, 0]
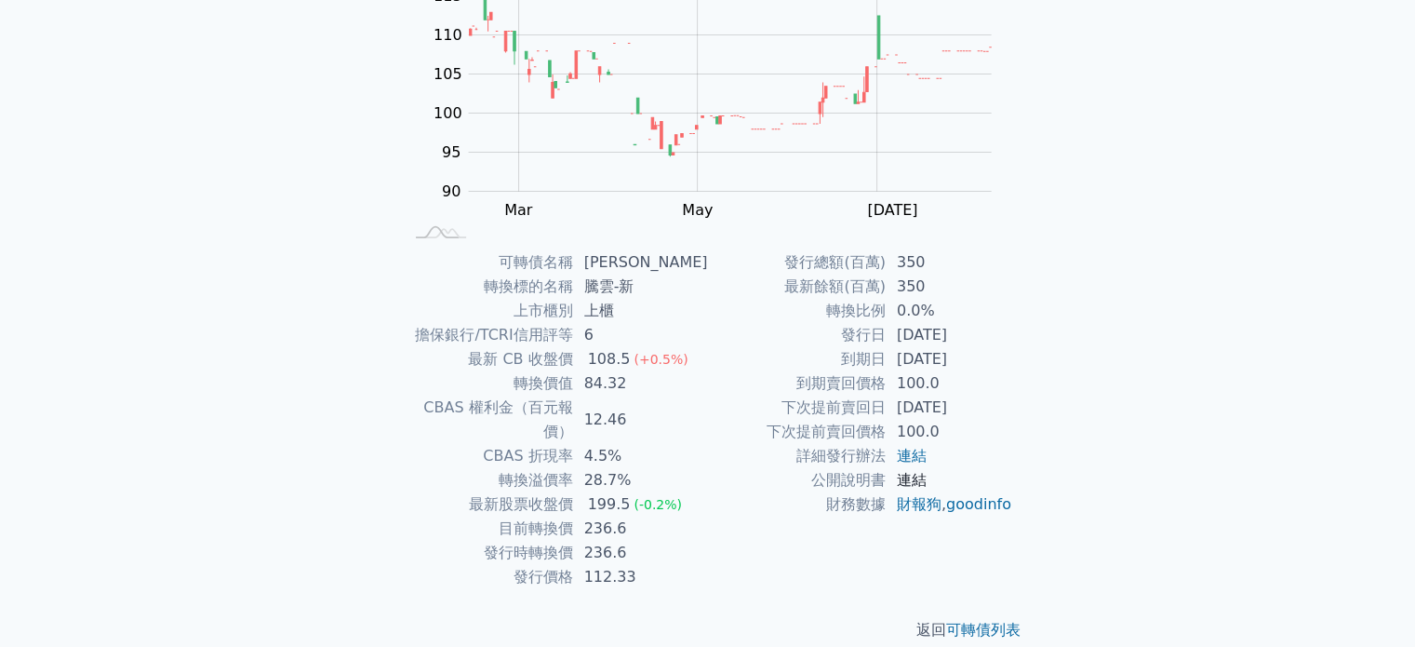
click at [919, 476] on link "連結" at bounding box center [912, 480] width 30 height 18
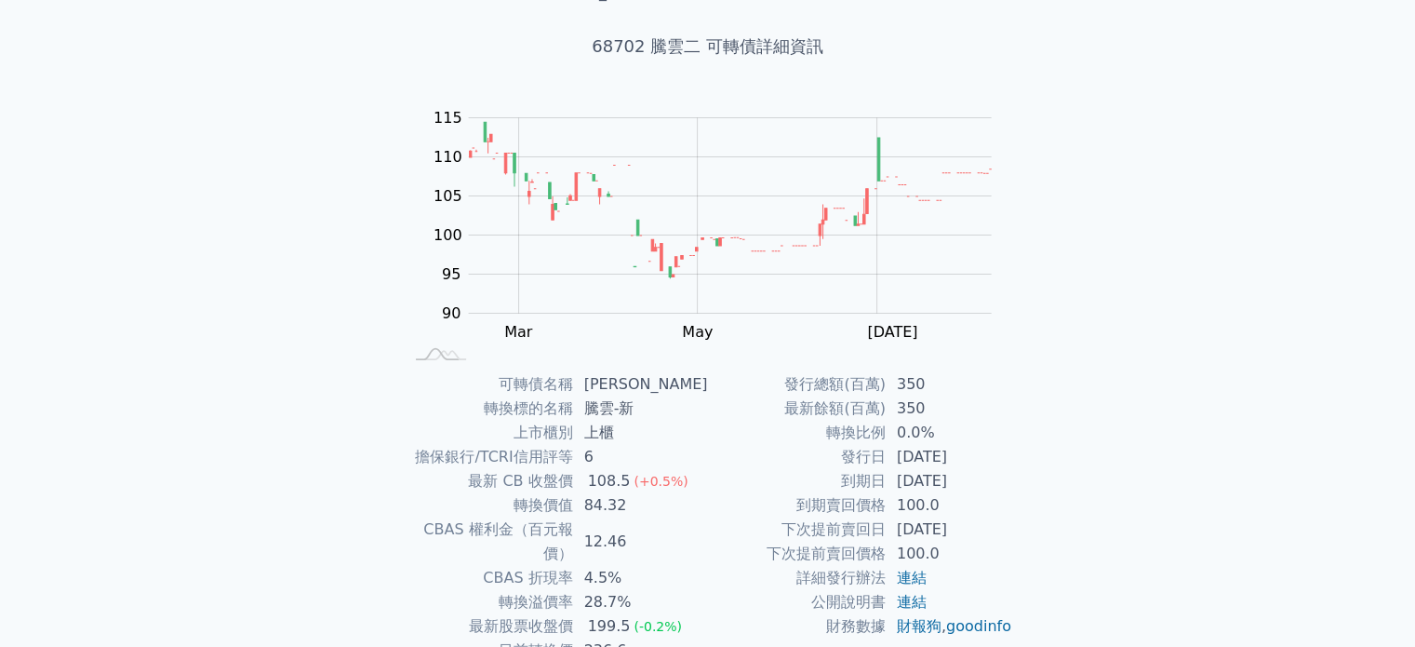
scroll to position [0, 0]
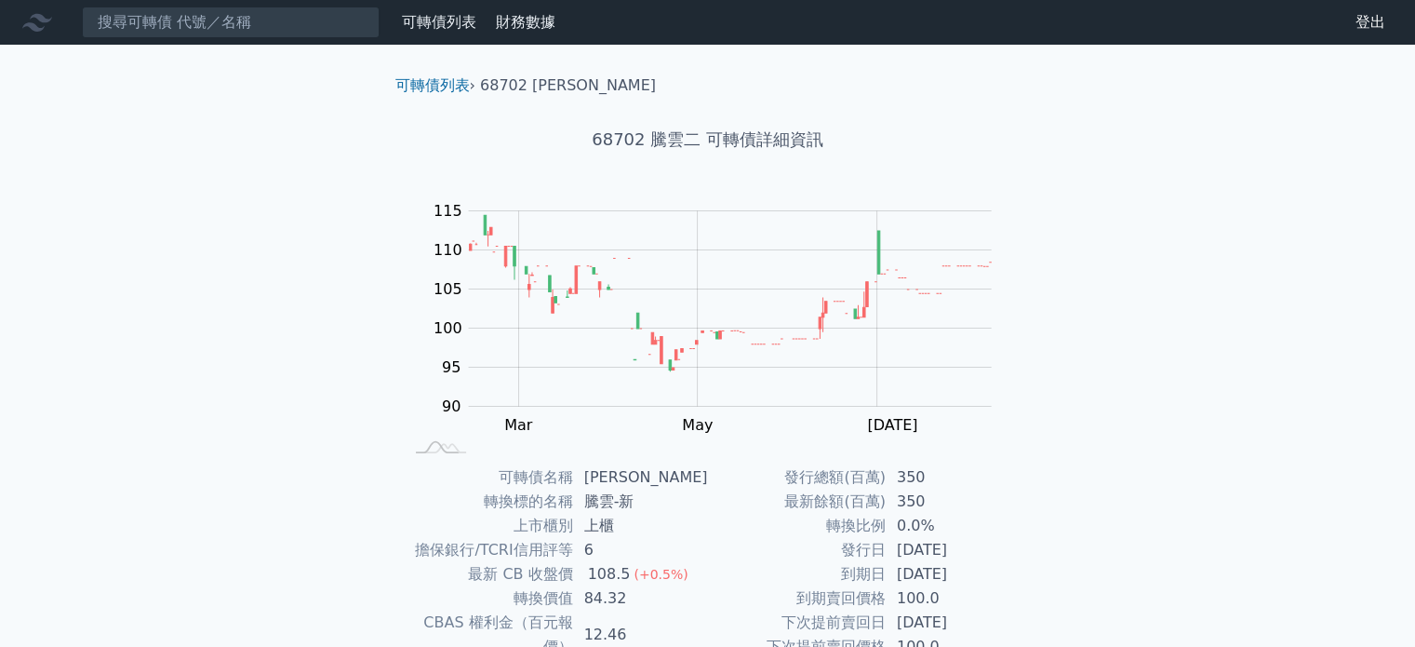
click at [246, 40] on nav "可轉債列表 財務數據 可轉債列表 財務數據 登出 登出" at bounding box center [707, 22] width 1415 height 45
click at [244, 23] on input at bounding box center [231, 23] width 298 height 32
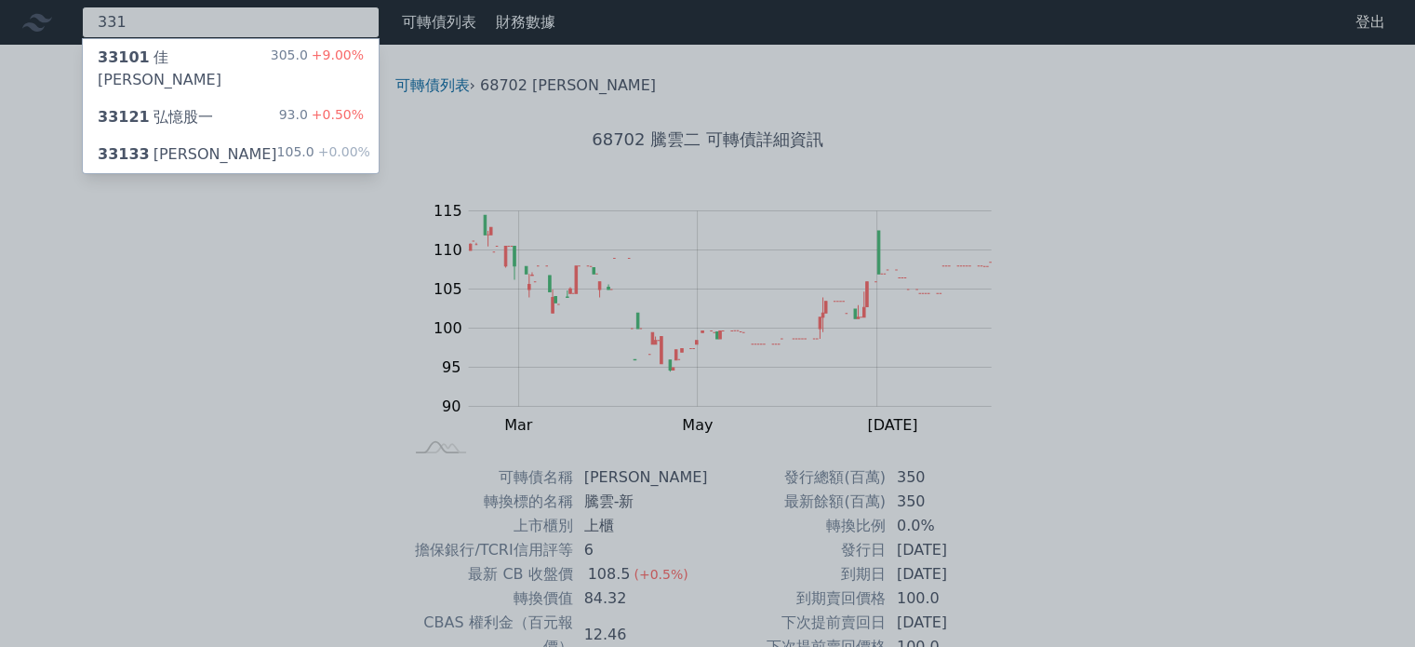
type input "331"
click at [224, 99] on div "33121 弘憶股一 93.0 +0.50%" at bounding box center [231, 117] width 296 height 37
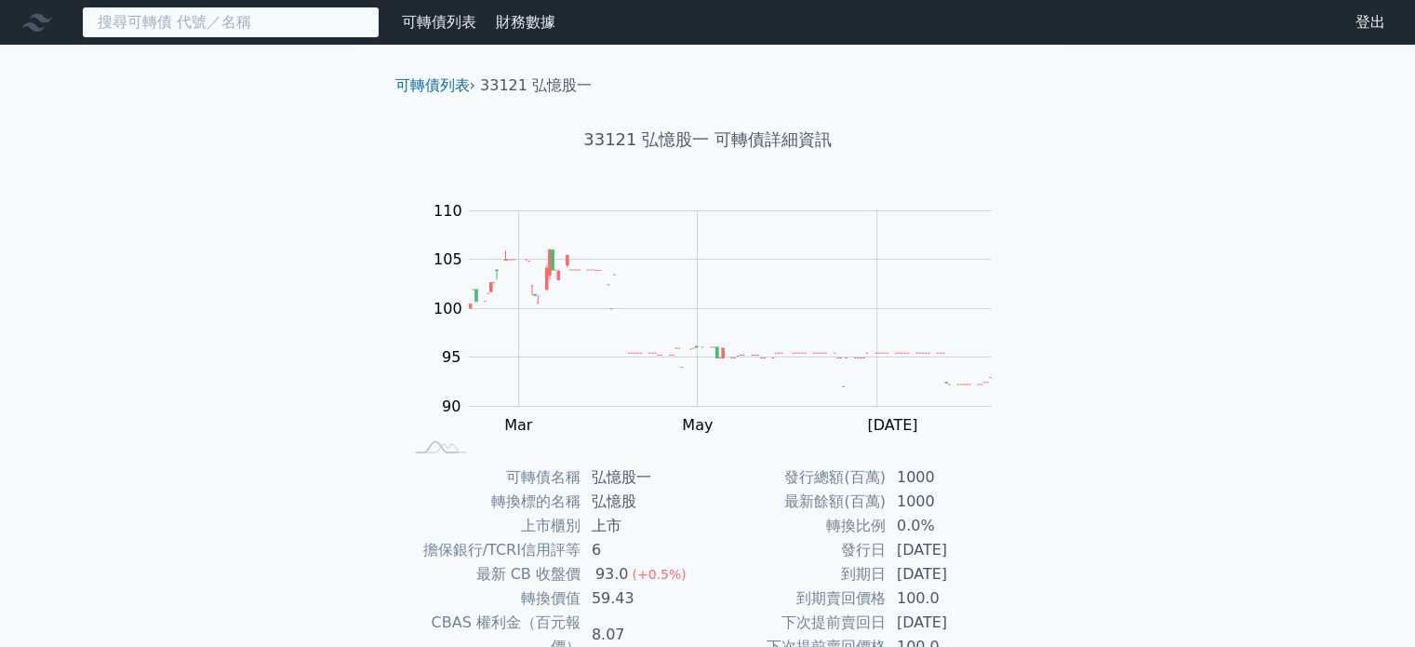
click at [220, 18] on input at bounding box center [231, 23] width 298 height 32
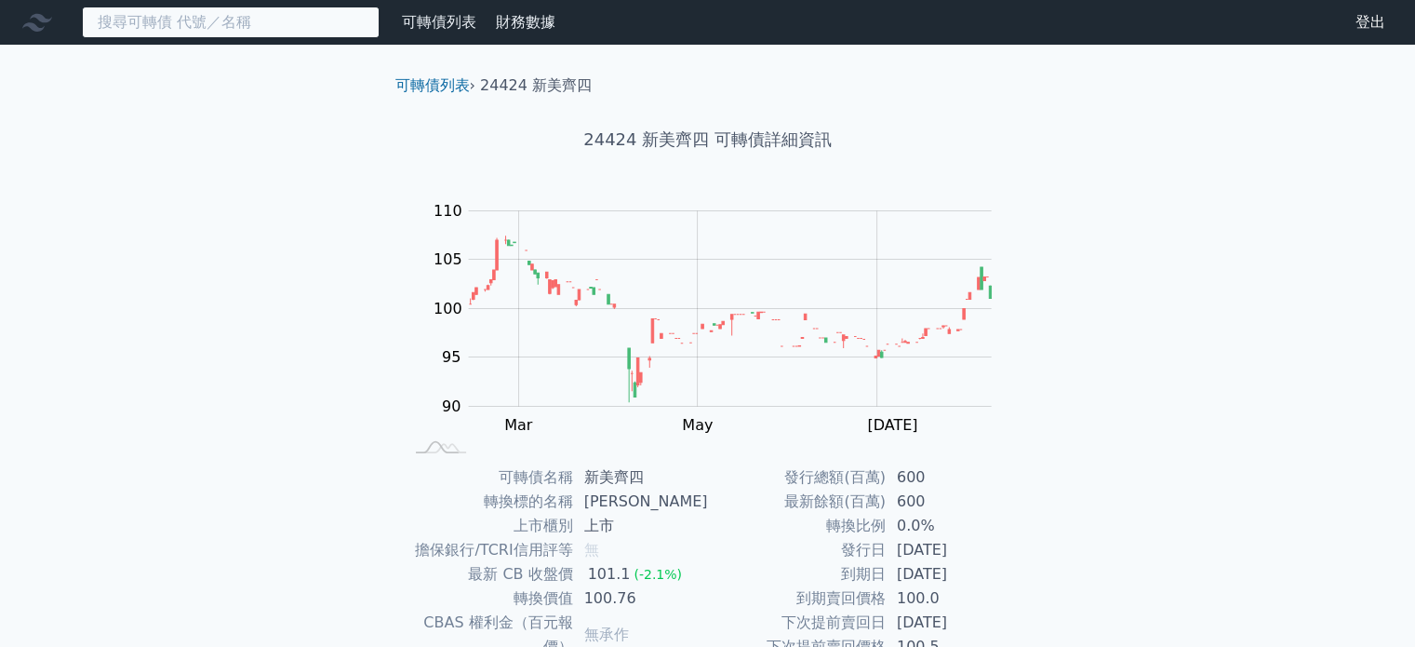
click at [233, 36] on input at bounding box center [231, 23] width 298 height 32
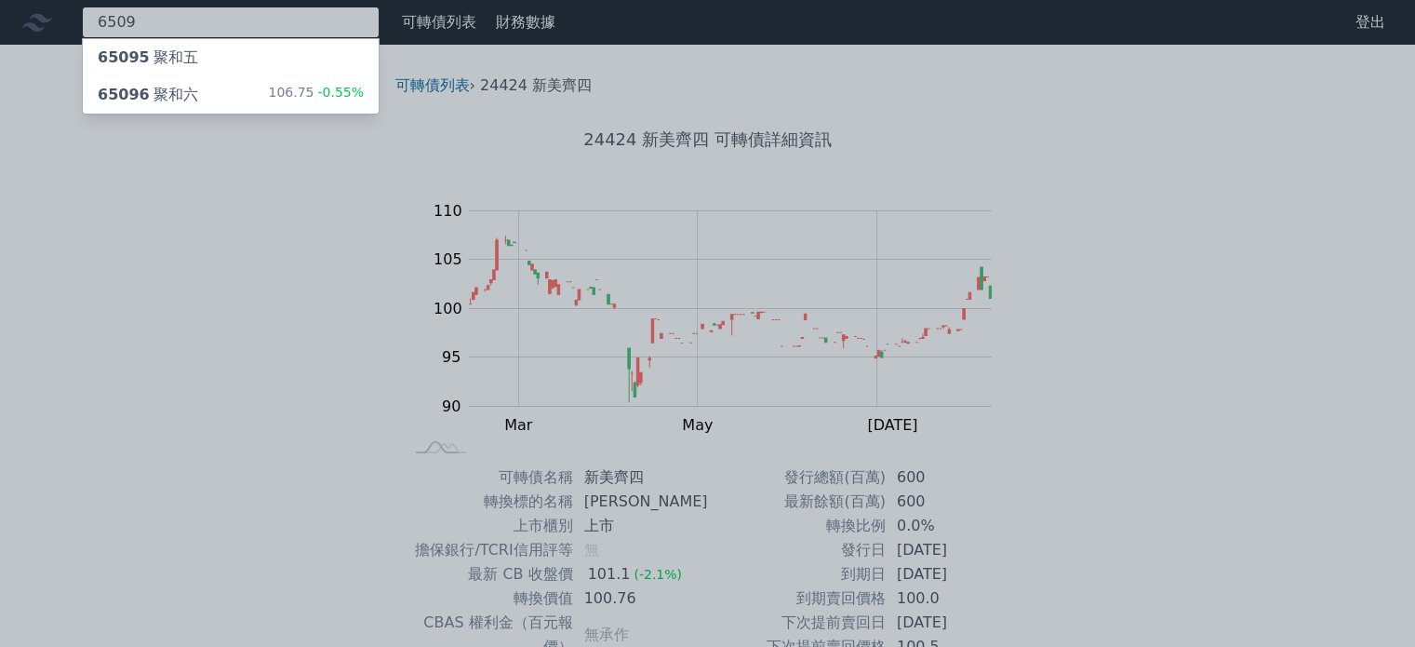
type input "6509"
click at [235, 107] on div "65096 聚和六 106.75 -0.55%" at bounding box center [231, 94] width 296 height 37
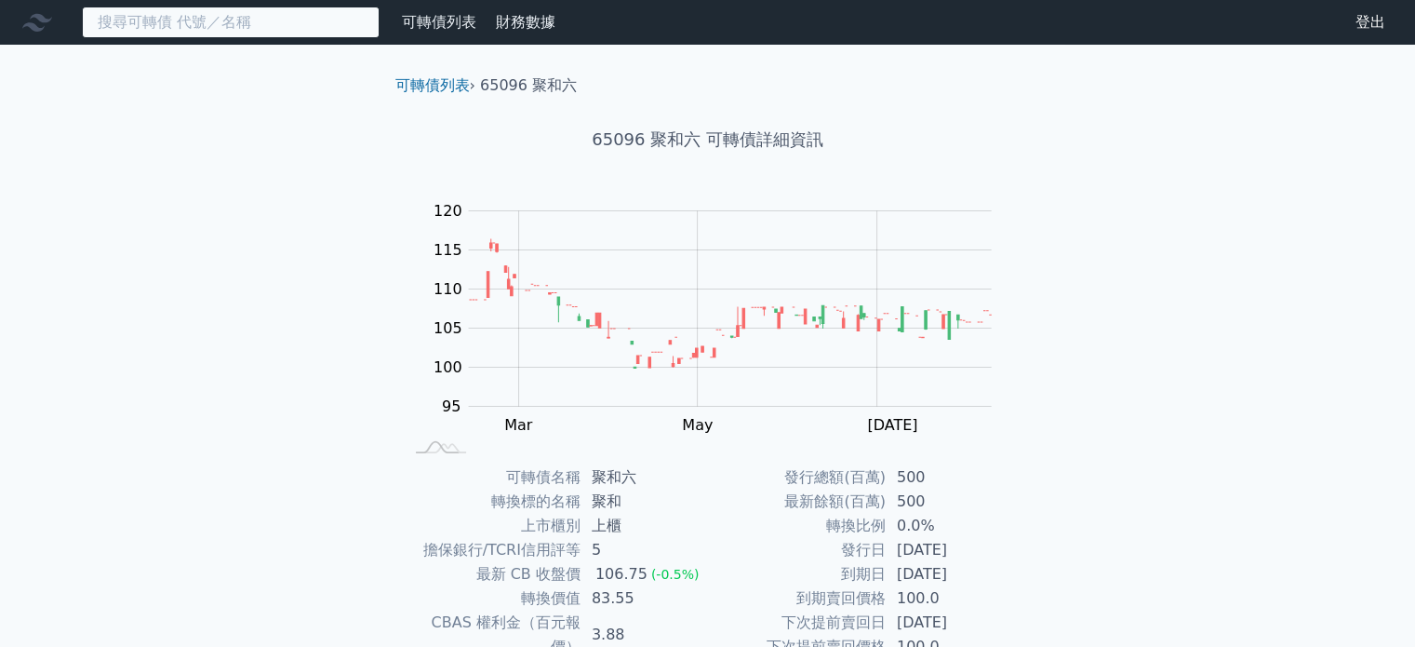
click at [213, 14] on input at bounding box center [231, 23] width 298 height 32
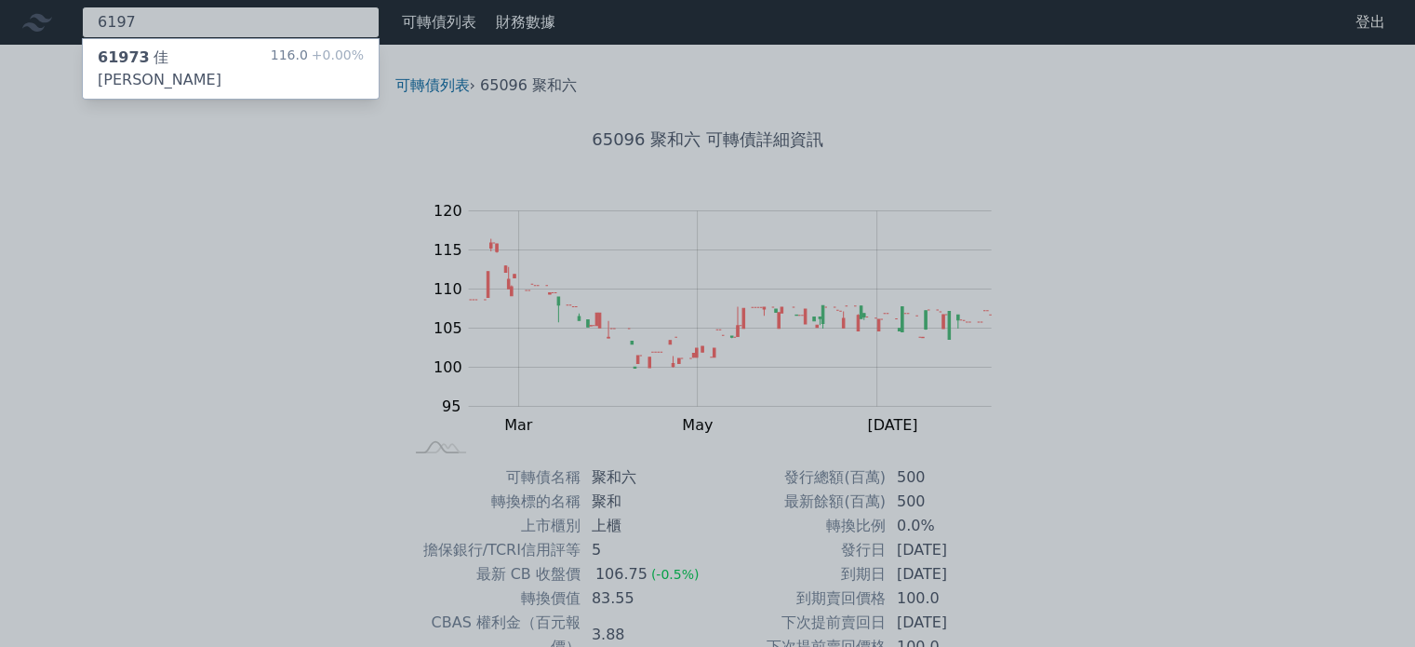
type input "6197"
click at [220, 52] on div "61973 [PERSON_NAME][PERSON_NAME]三 116.0 +0.00%" at bounding box center [231, 69] width 296 height 60
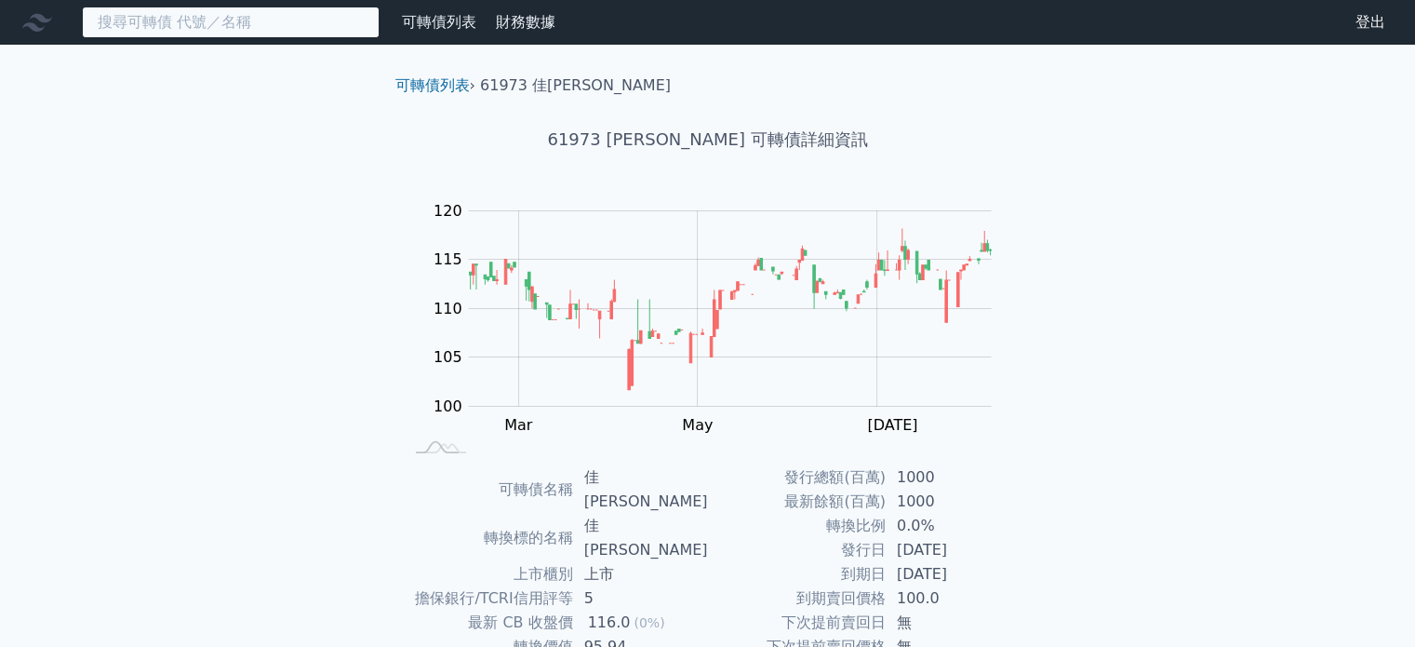
click at [266, 10] on input at bounding box center [231, 23] width 298 height 32
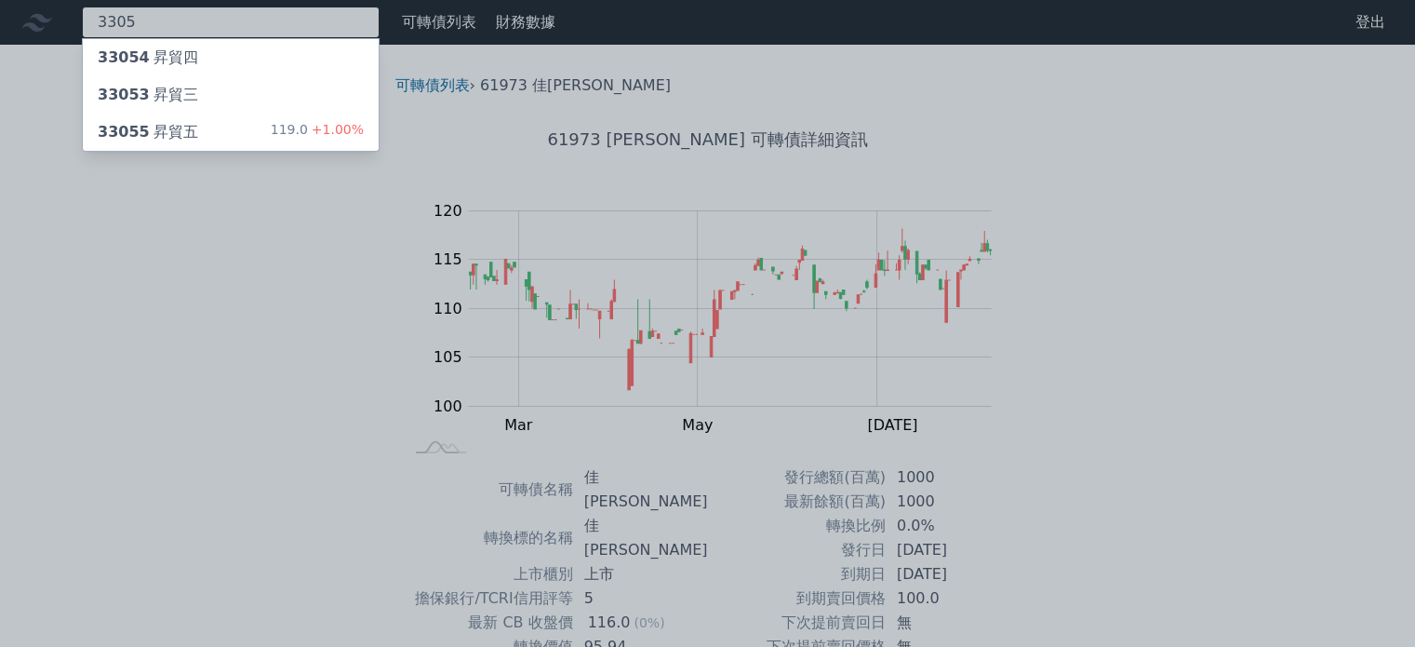
type input "3305"
click at [244, 130] on div "33055 昇貿五 119.0 +1.00%" at bounding box center [231, 132] width 296 height 37
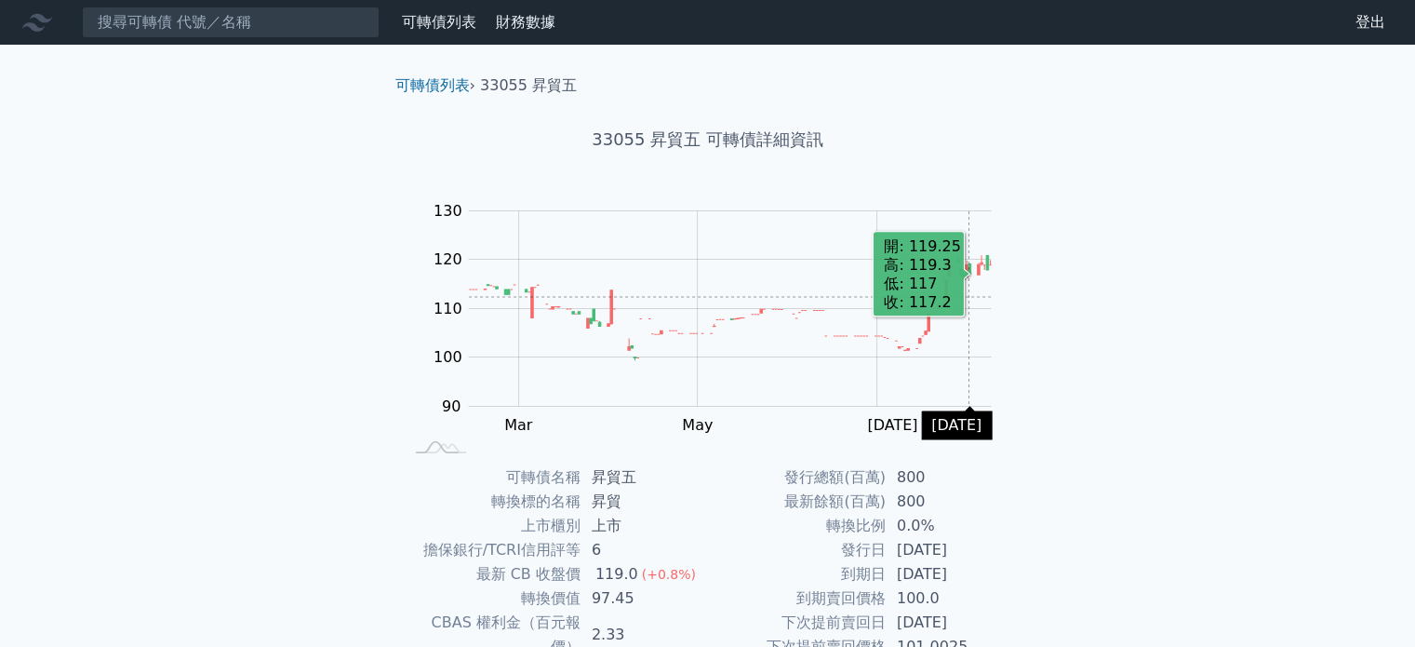
scroll to position [93, 0]
